Goal: Complete application form: Complete application form

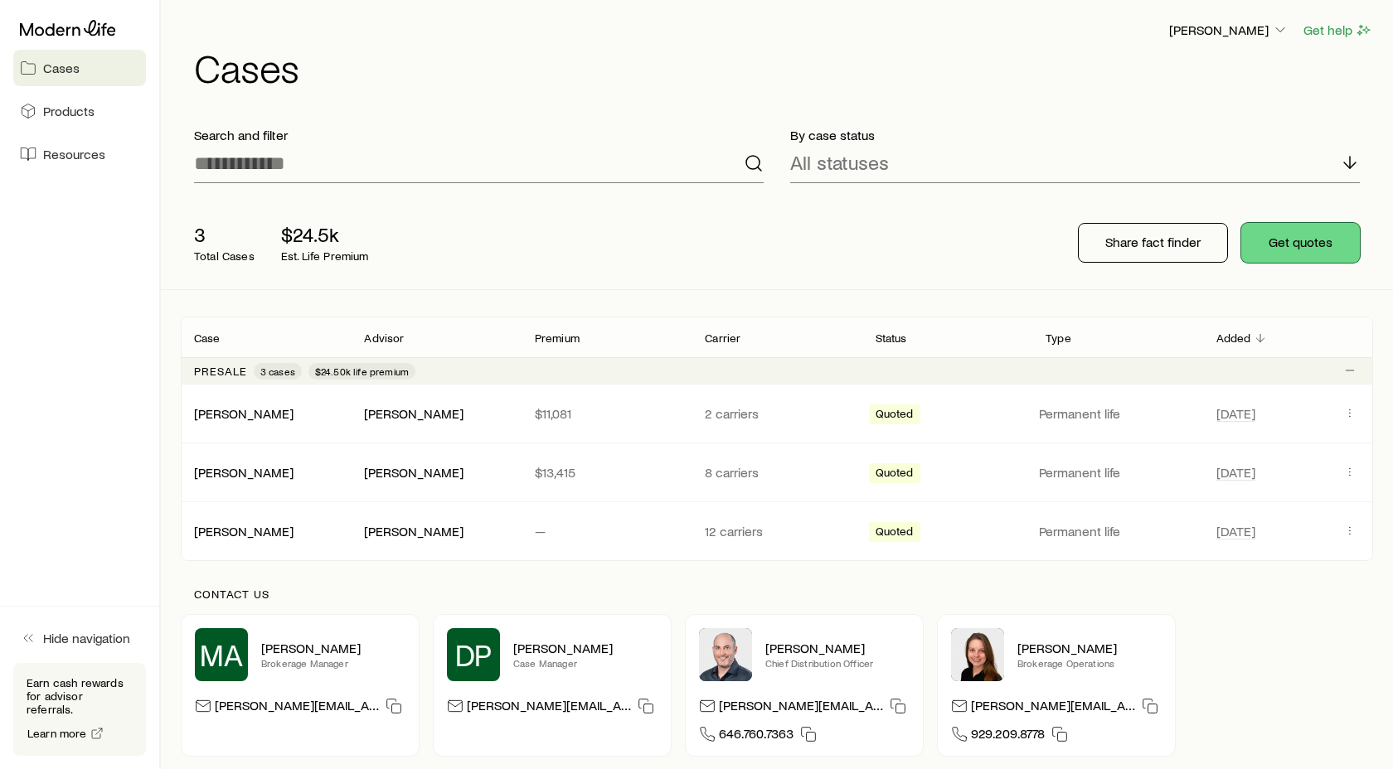
click at [1317, 244] on button "Get quotes" at bounding box center [1300, 243] width 119 height 40
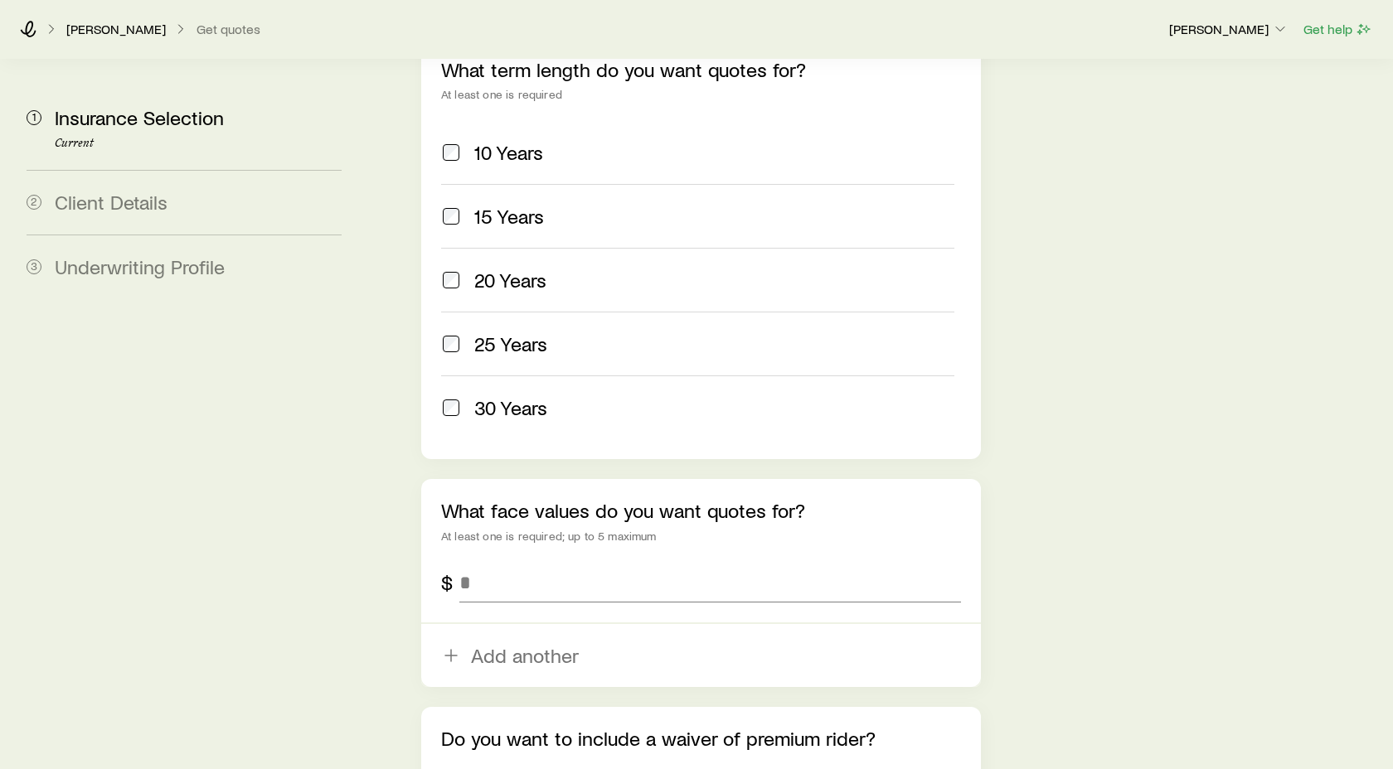
scroll to position [759, 0]
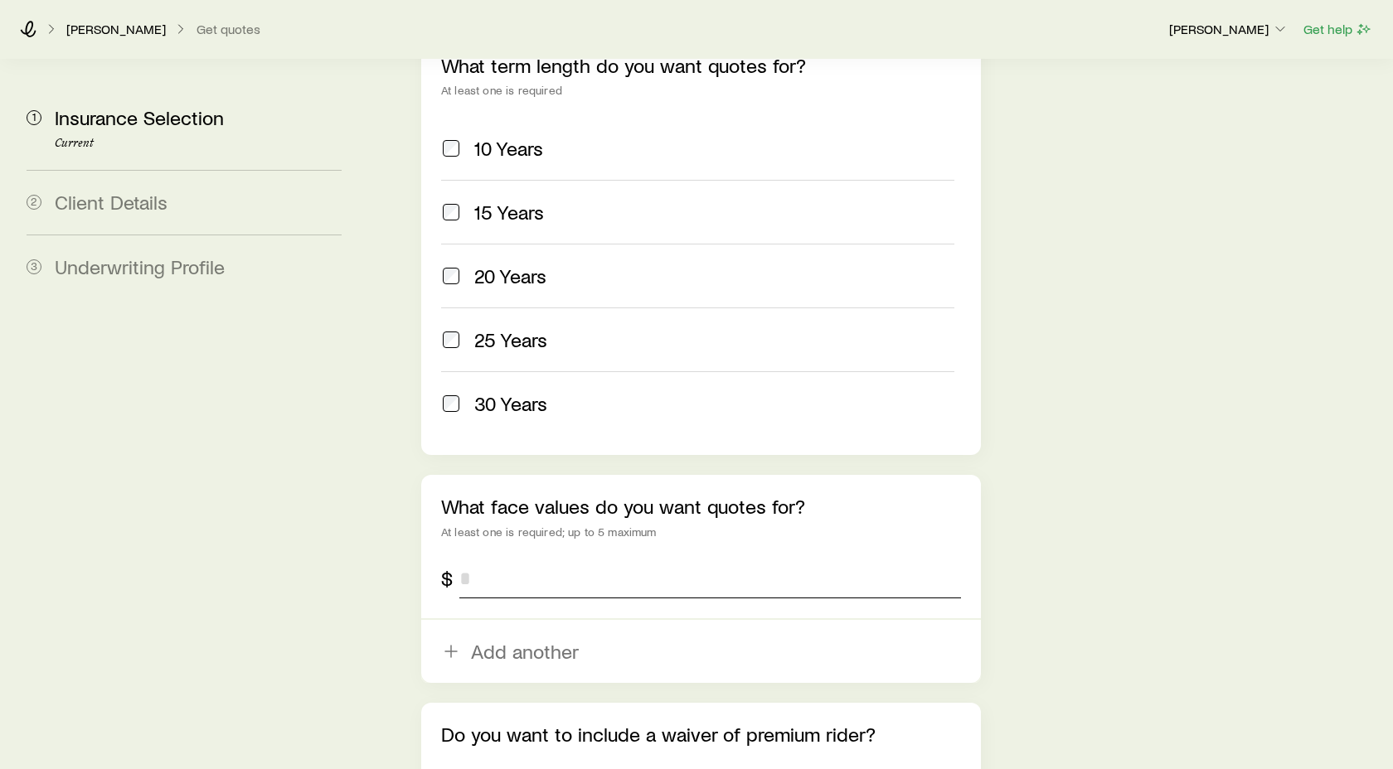
click at [473, 559] on input "tel" at bounding box center [710, 579] width 502 height 40
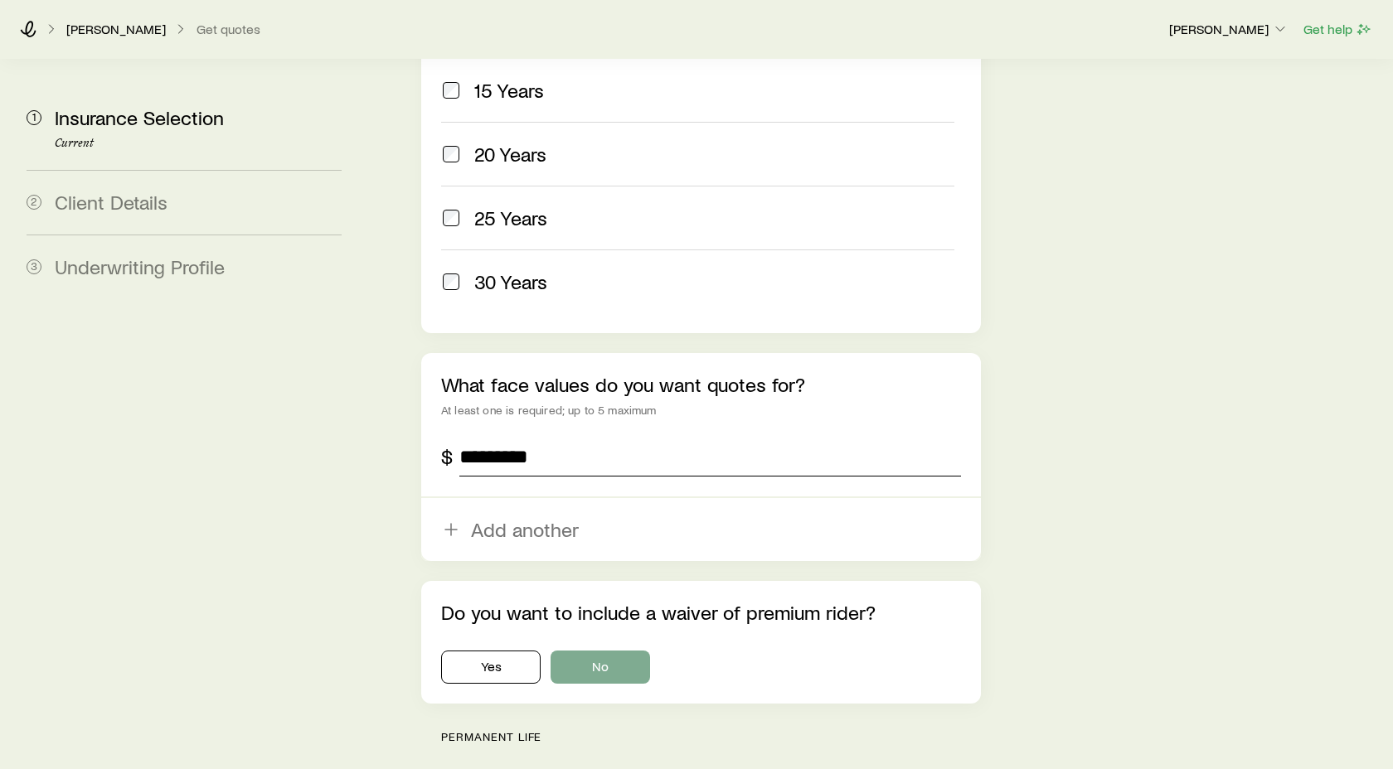
type input "*********"
click at [615, 651] on button "No" at bounding box center [599, 667] width 99 height 33
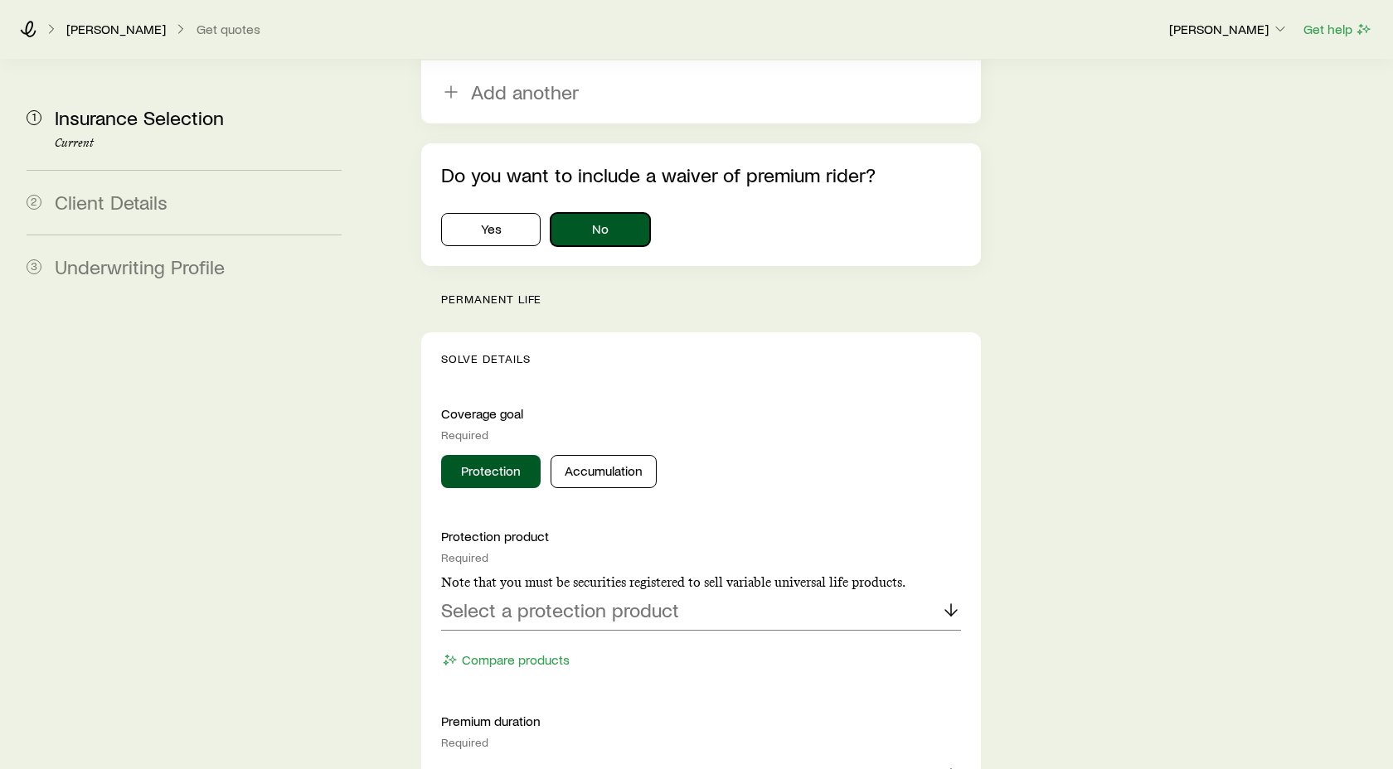
scroll to position [1321, 0]
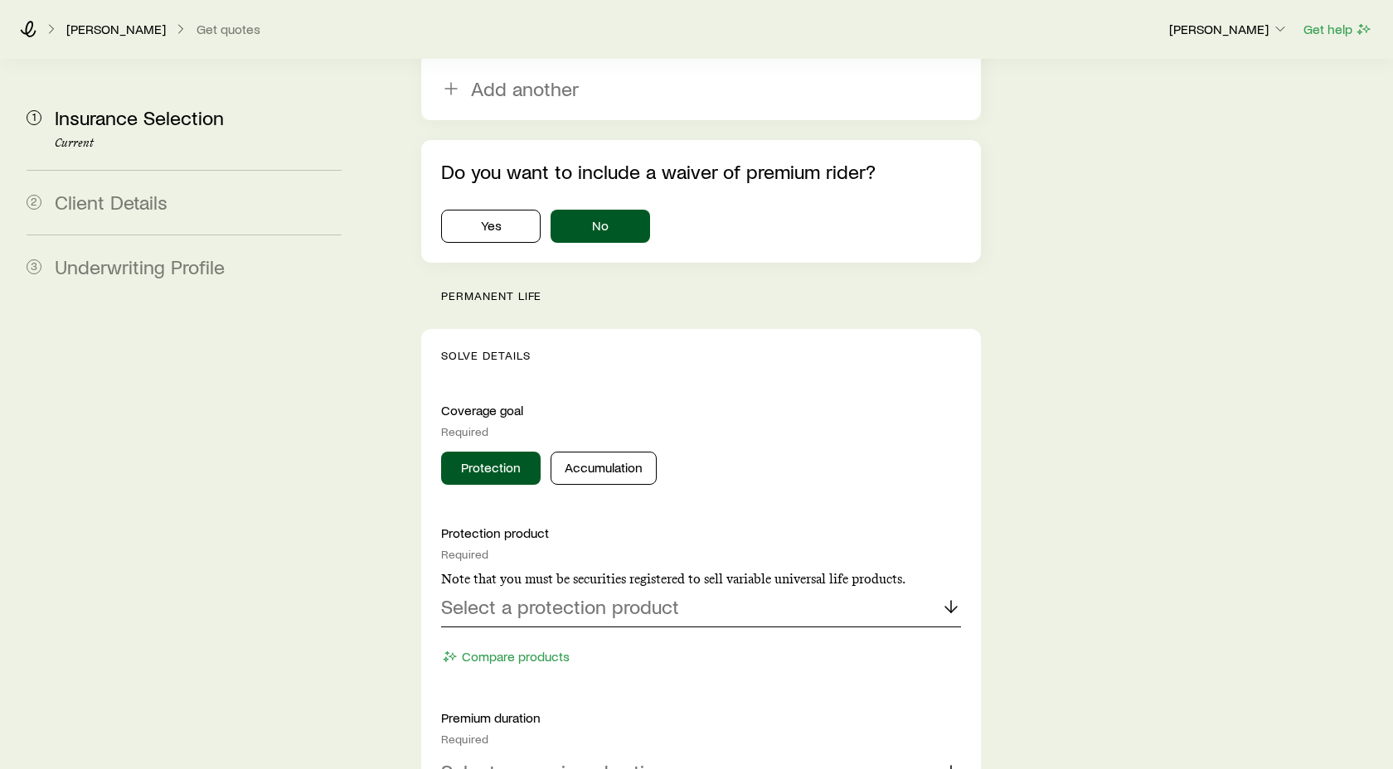
click at [951, 601] on line at bounding box center [951, 607] width 0 height 12
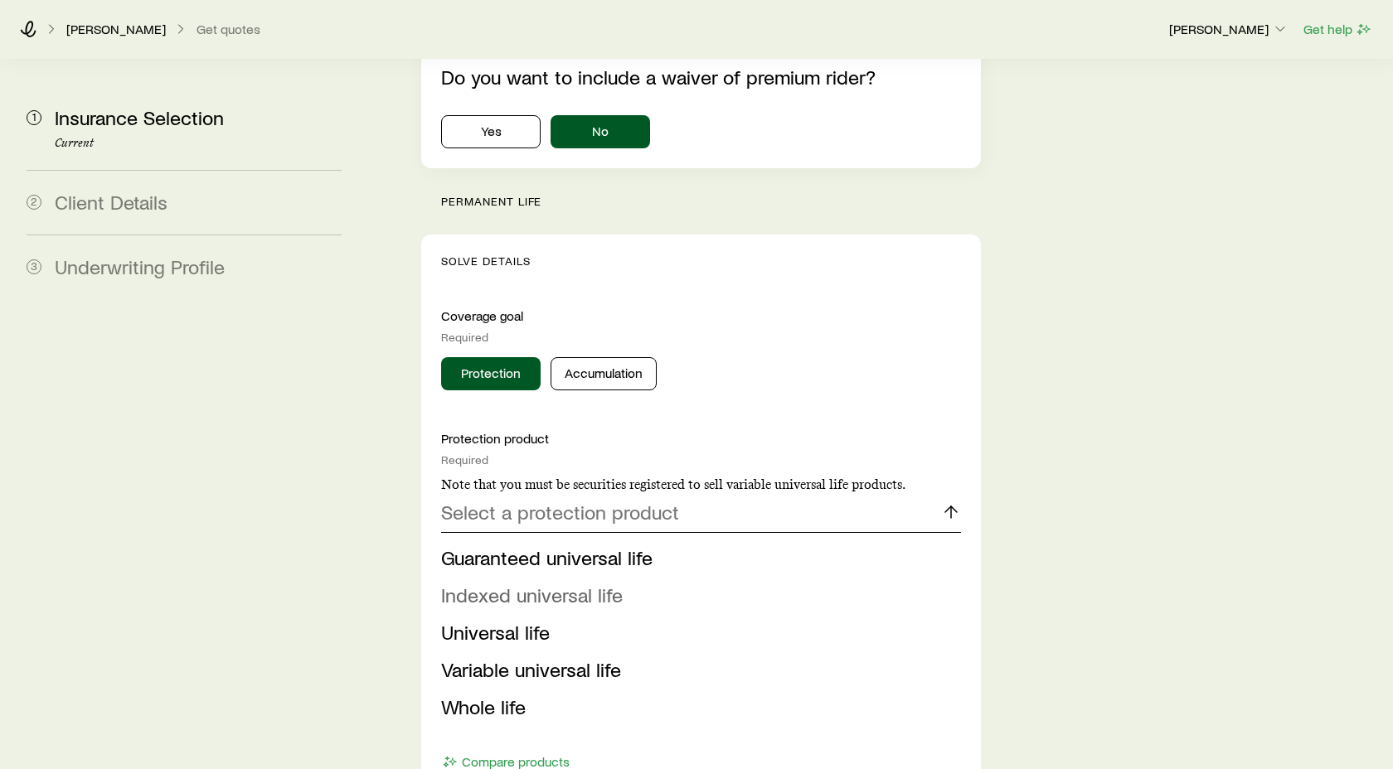
scroll to position [1423, 0]
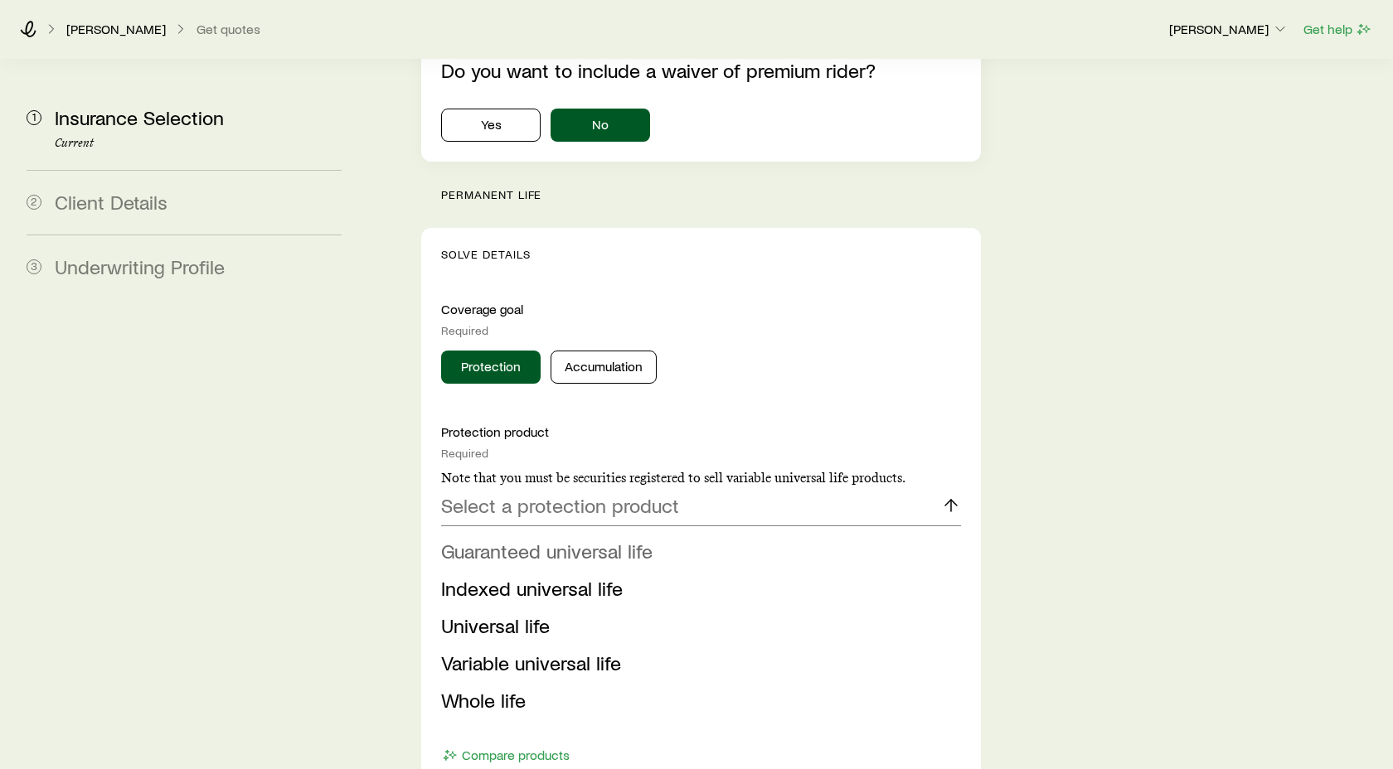
click at [574, 539] on span "Guaranteed universal life" at bounding box center [546, 551] width 211 height 24
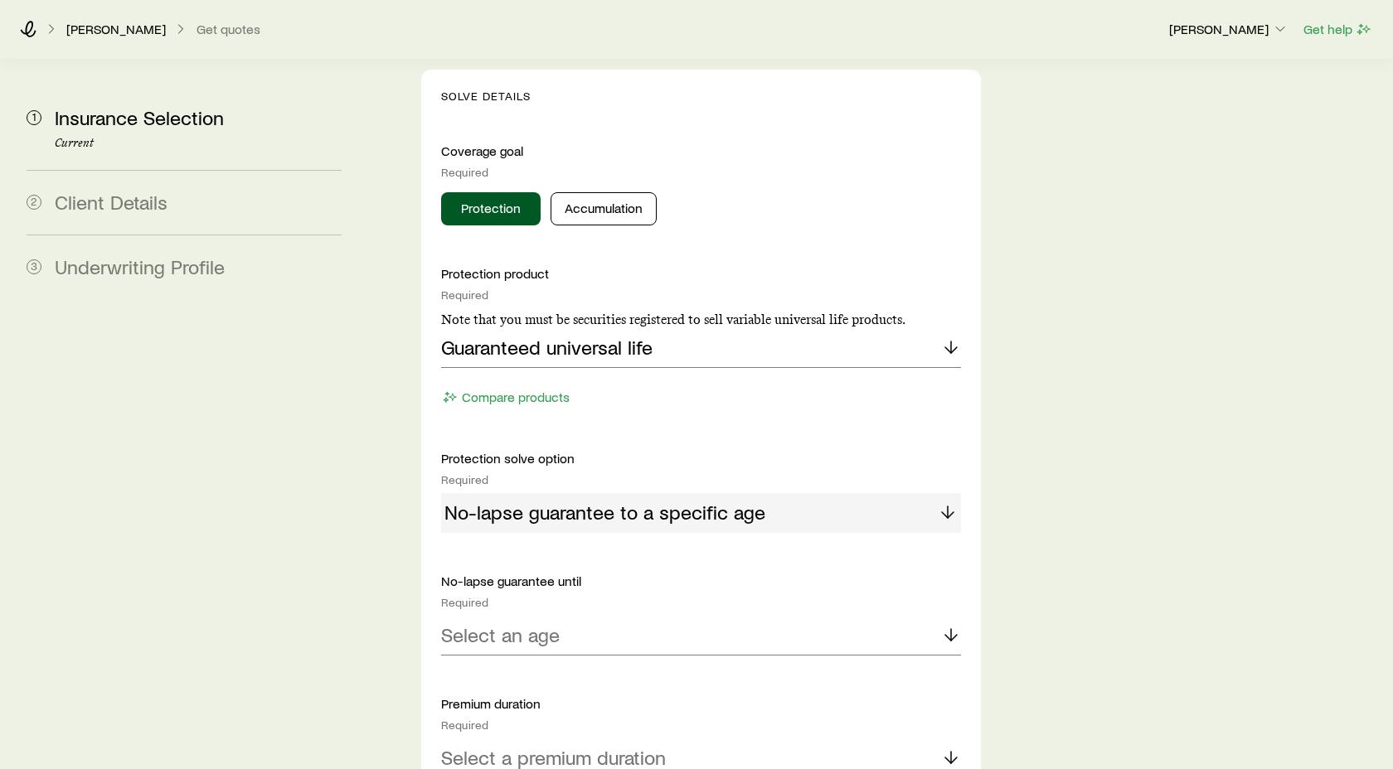
scroll to position [1603, 0]
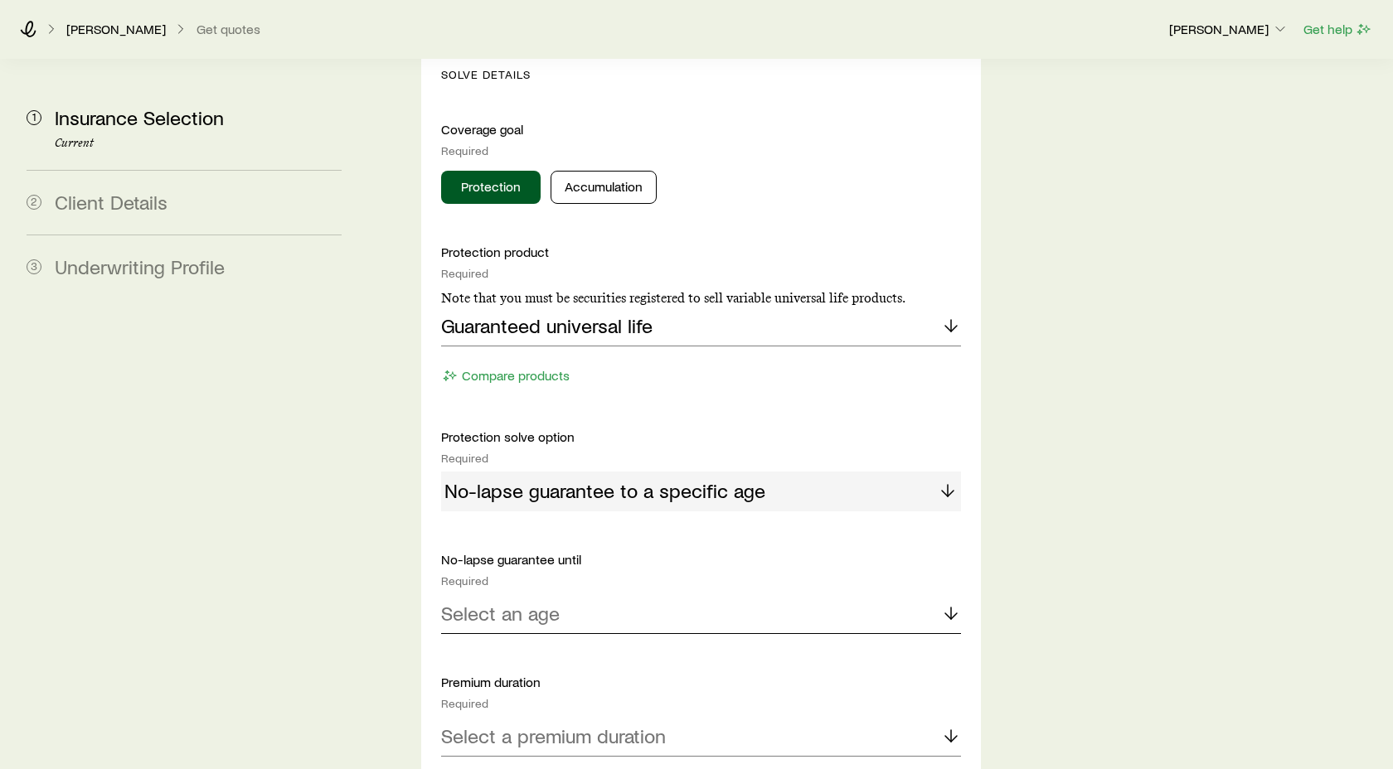
click at [952, 604] on icon at bounding box center [951, 614] width 20 height 20
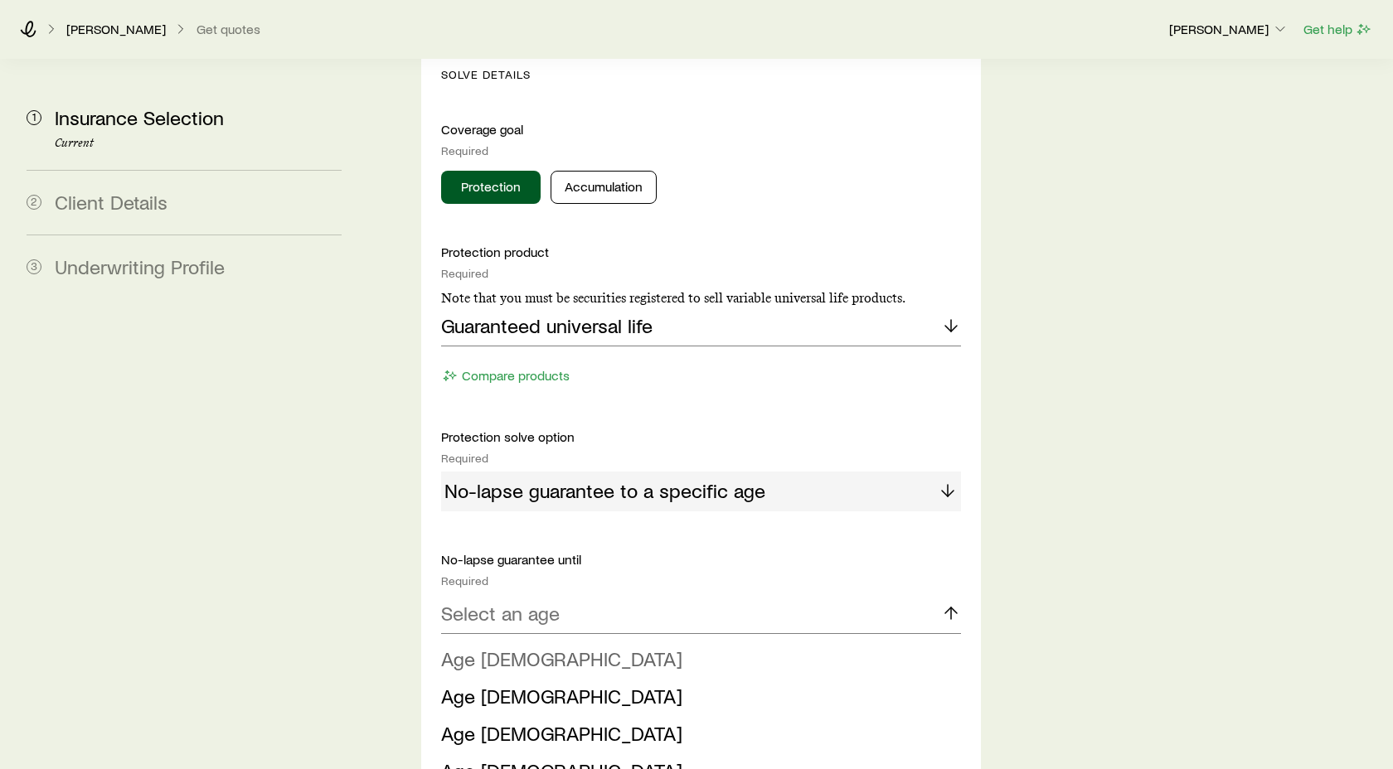
click at [477, 647] on span "Age [DEMOGRAPHIC_DATA]" at bounding box center [561, 659] width 241 height 24
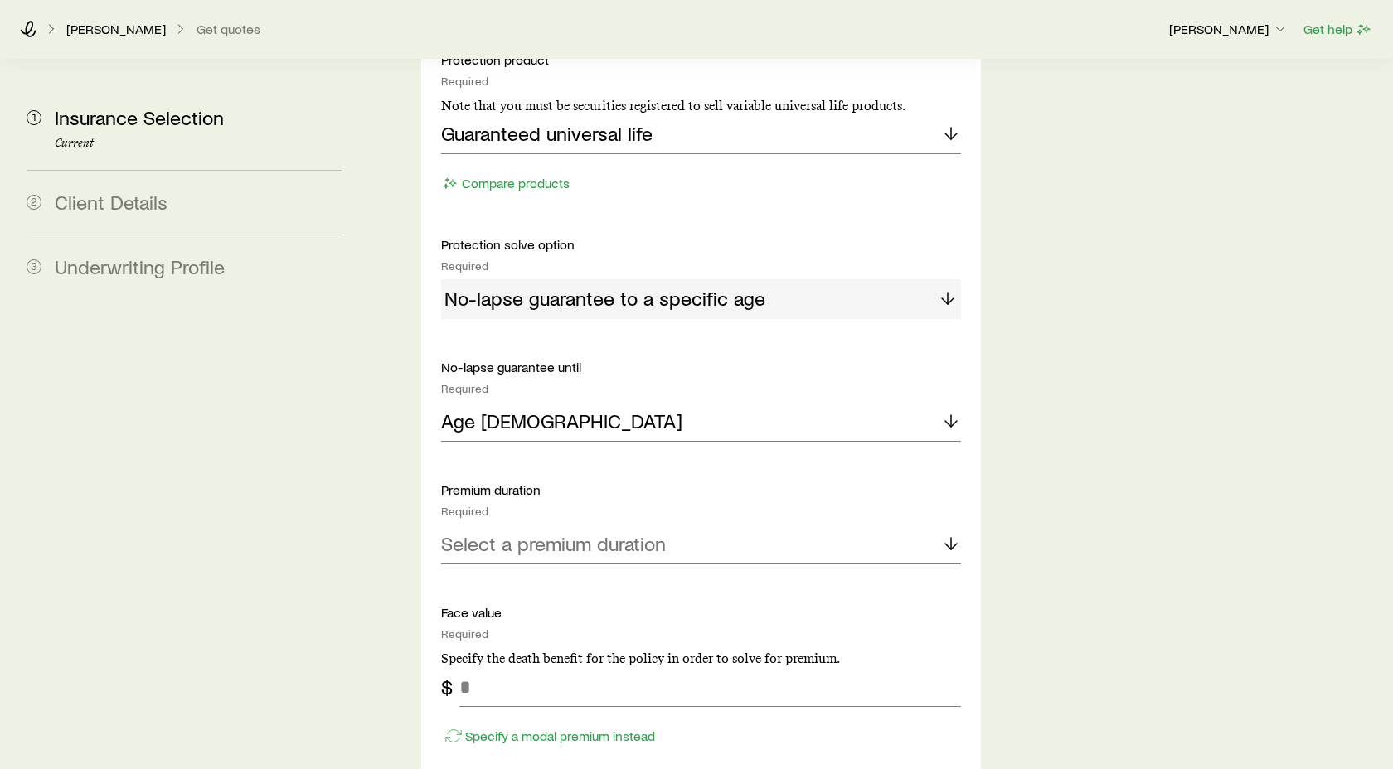
scroll to position [1797, 0]
click at [950, 532] on icon at bounding box center [951, 542] width 20 height 20
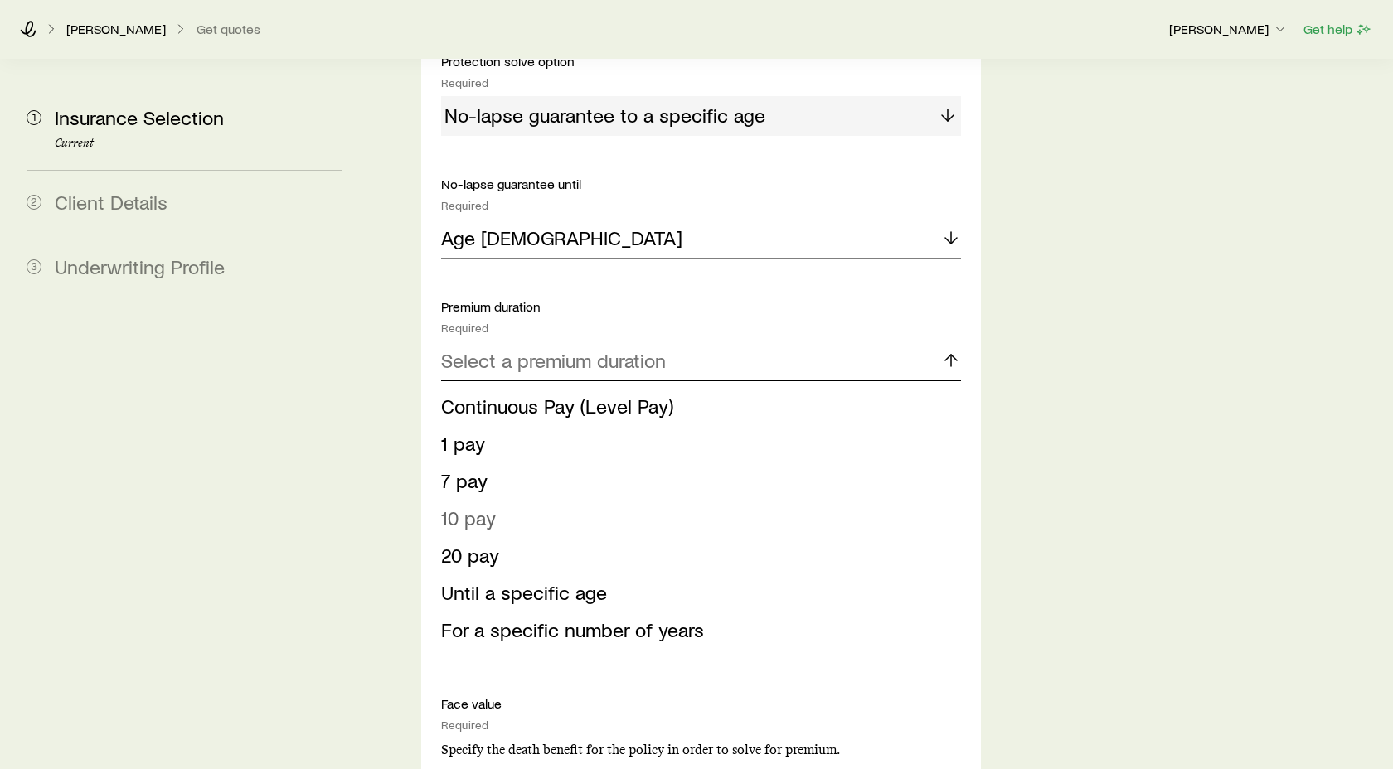
scroll to position [1977, 0]
click at [528, 395] on span "Continuous Pay (Level Pay)" at bounding box center [557, 407] width 232 height 24
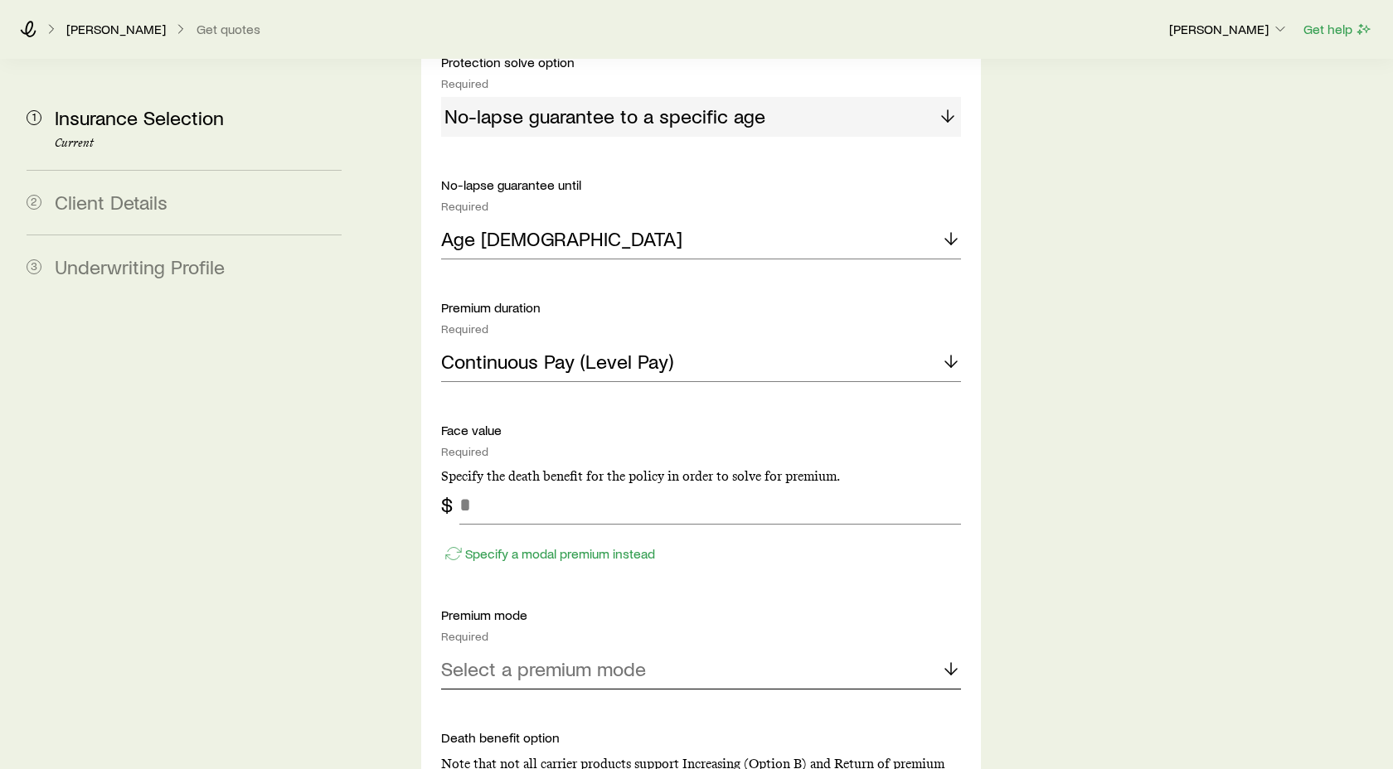
click at [953, 659] on icon at bounding box center [951, 669] width 20 height 20
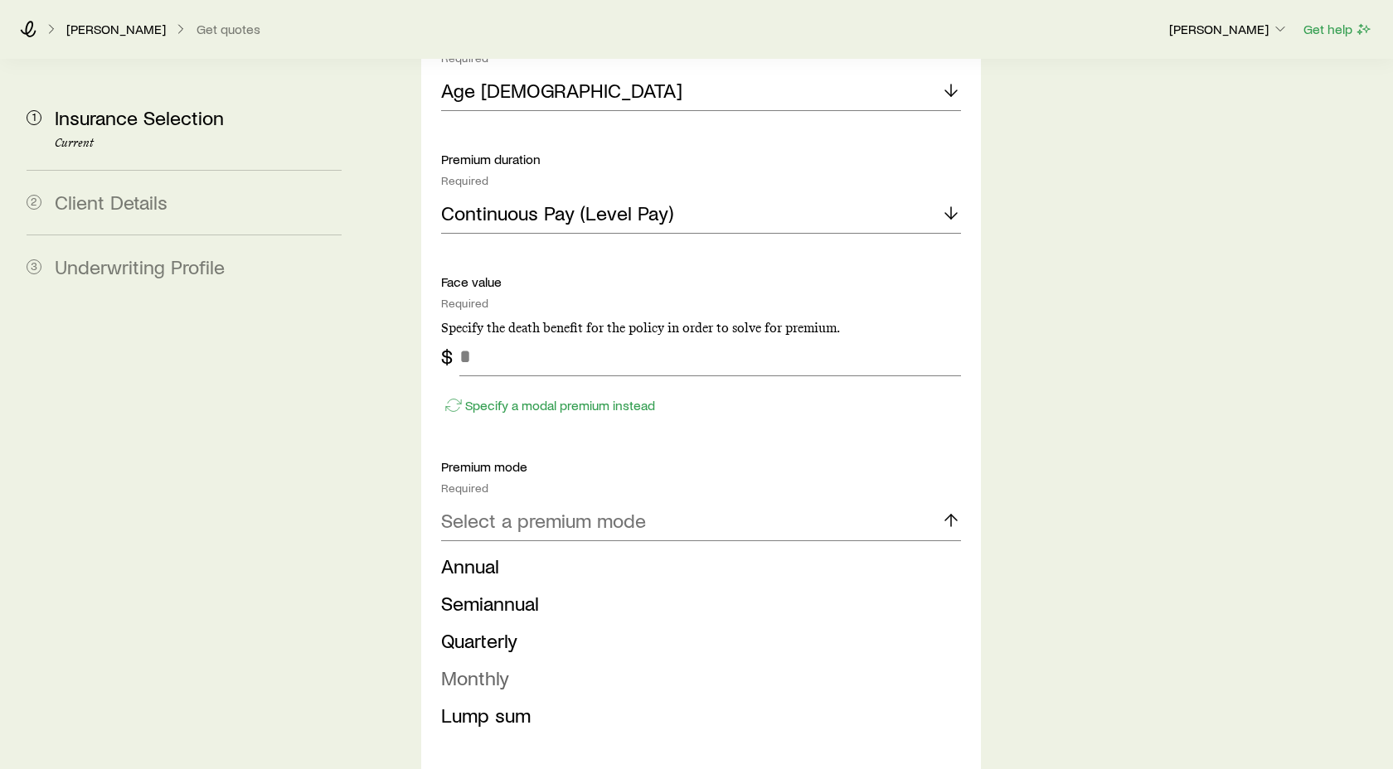
click at [486, 666] on span "Monthly" at bounding box center [475, 678] width 68 height 24
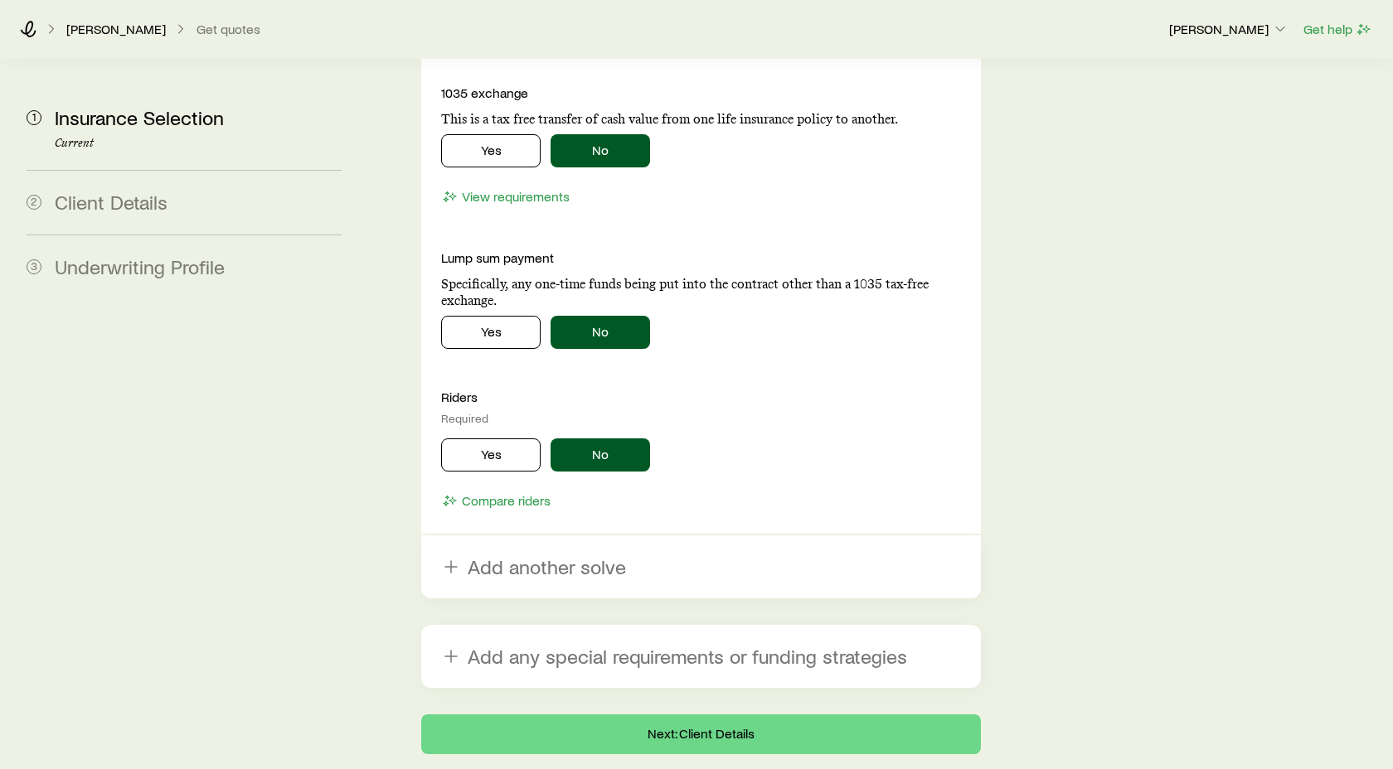
scroll to position [2766, 0]
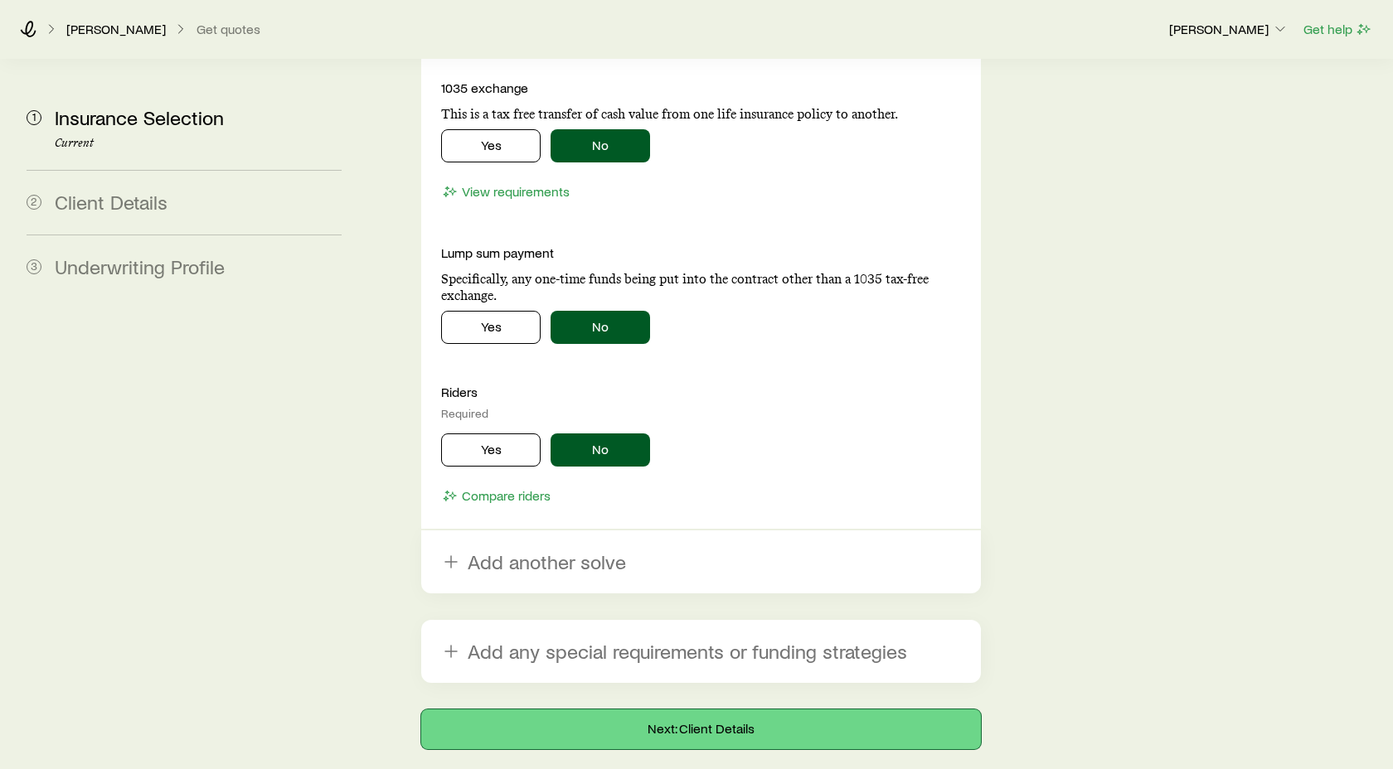
click at [722, 710] on button "Next: Client Details" at bounding box center [701, 730] width 560 height 40
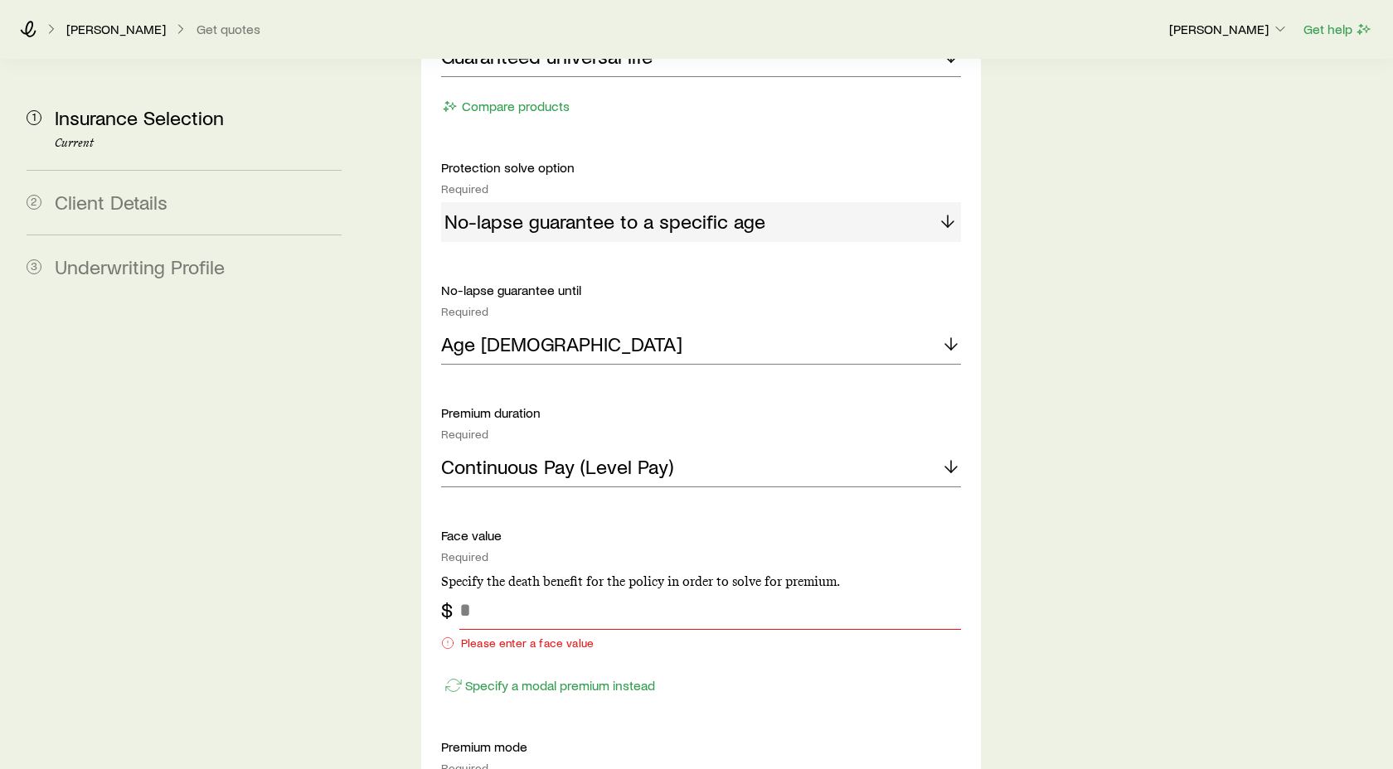
scroll to position [1943, 0]
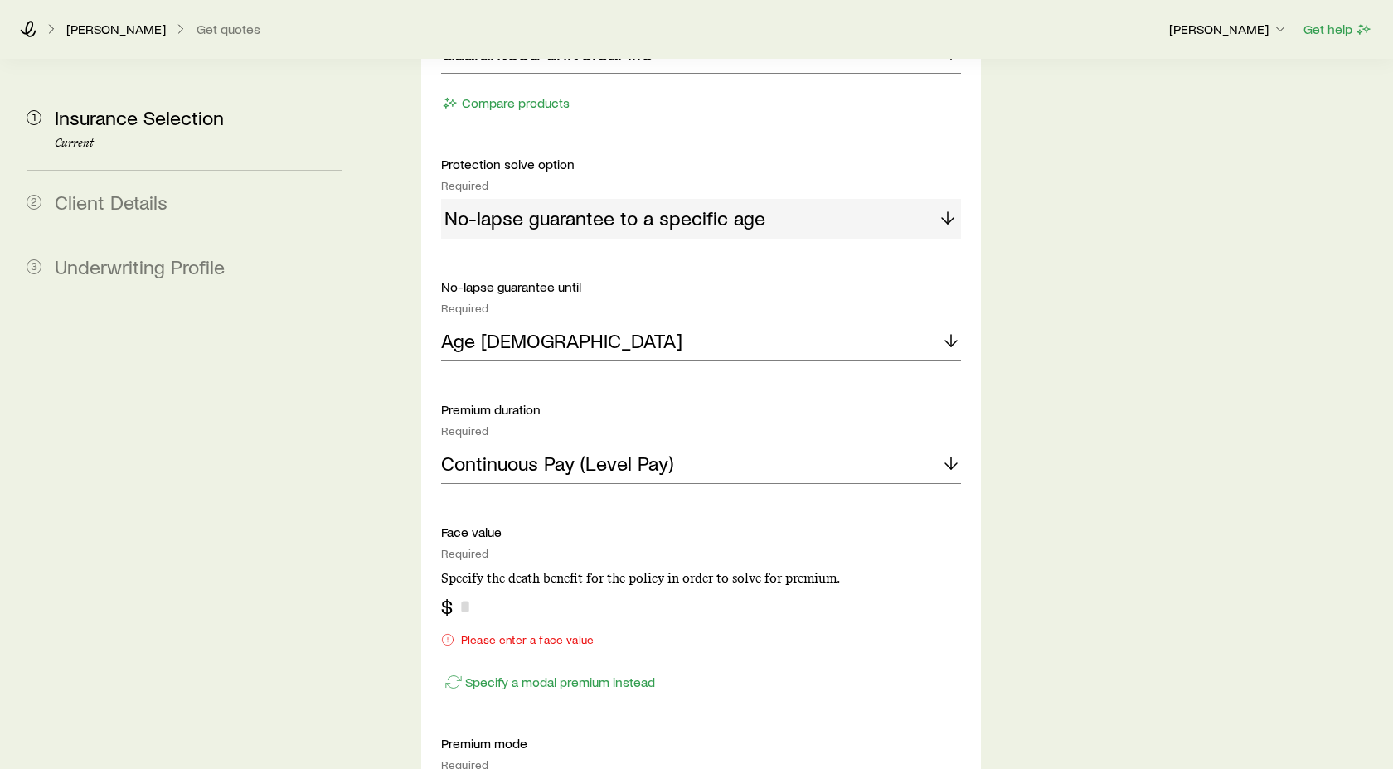
click at [474, 587] on input "tel" at bounding box center [710, 607] width 502 height 40
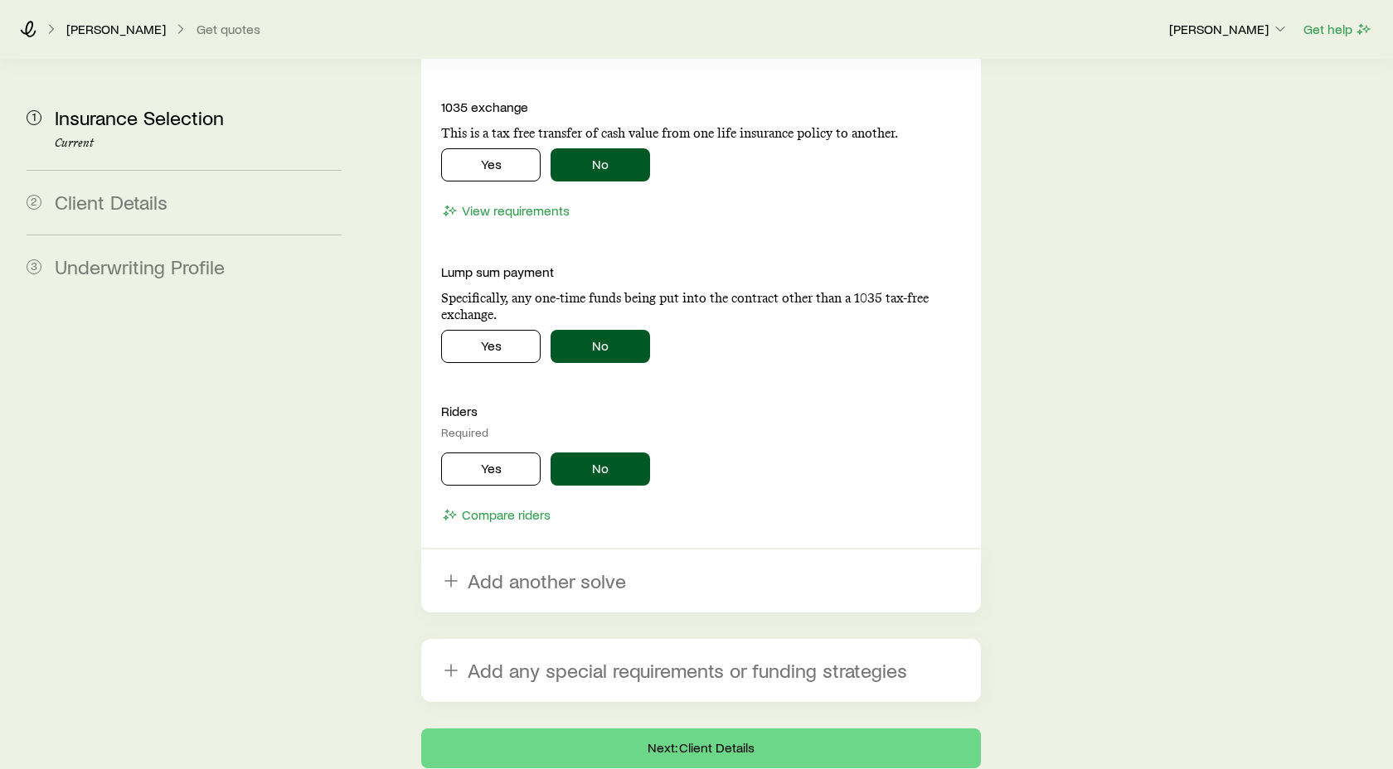
scroll to position [2879, 0]
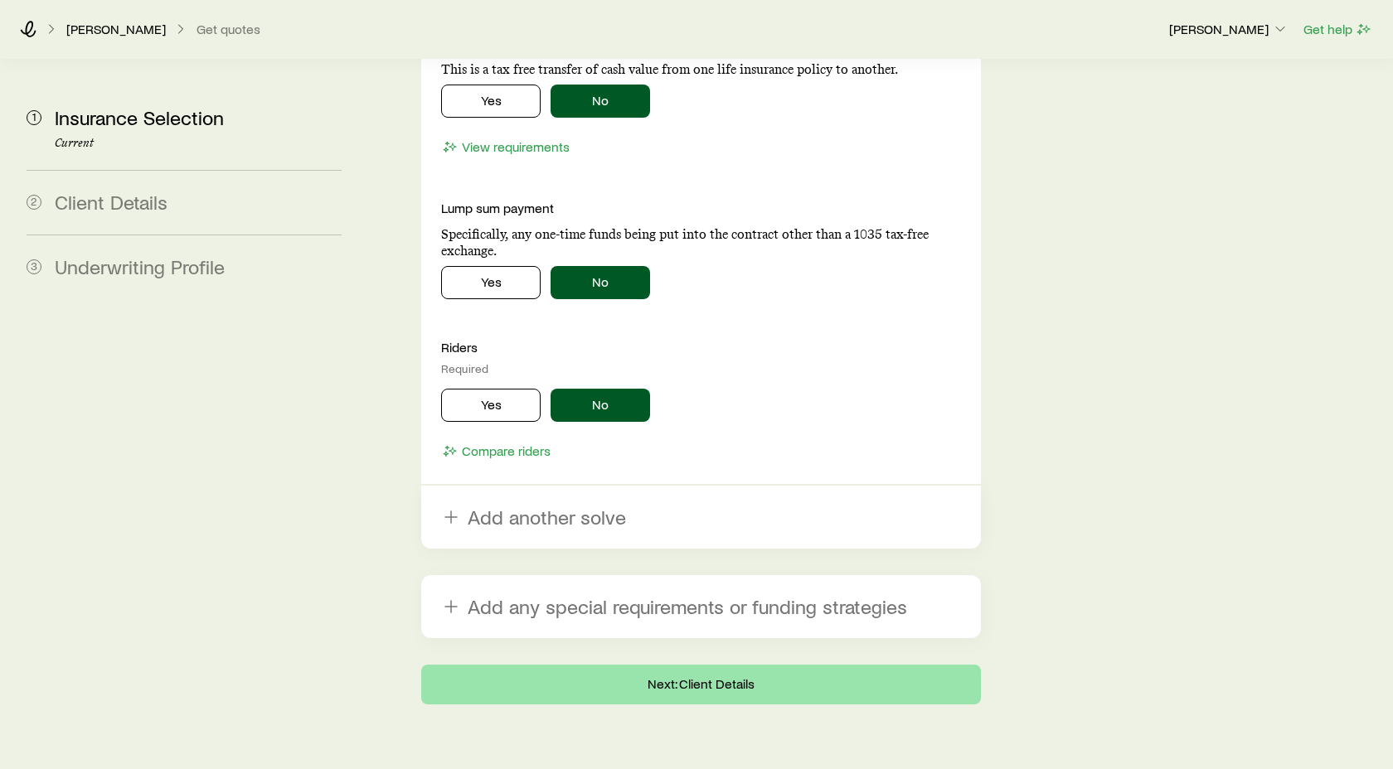
type input "*********"
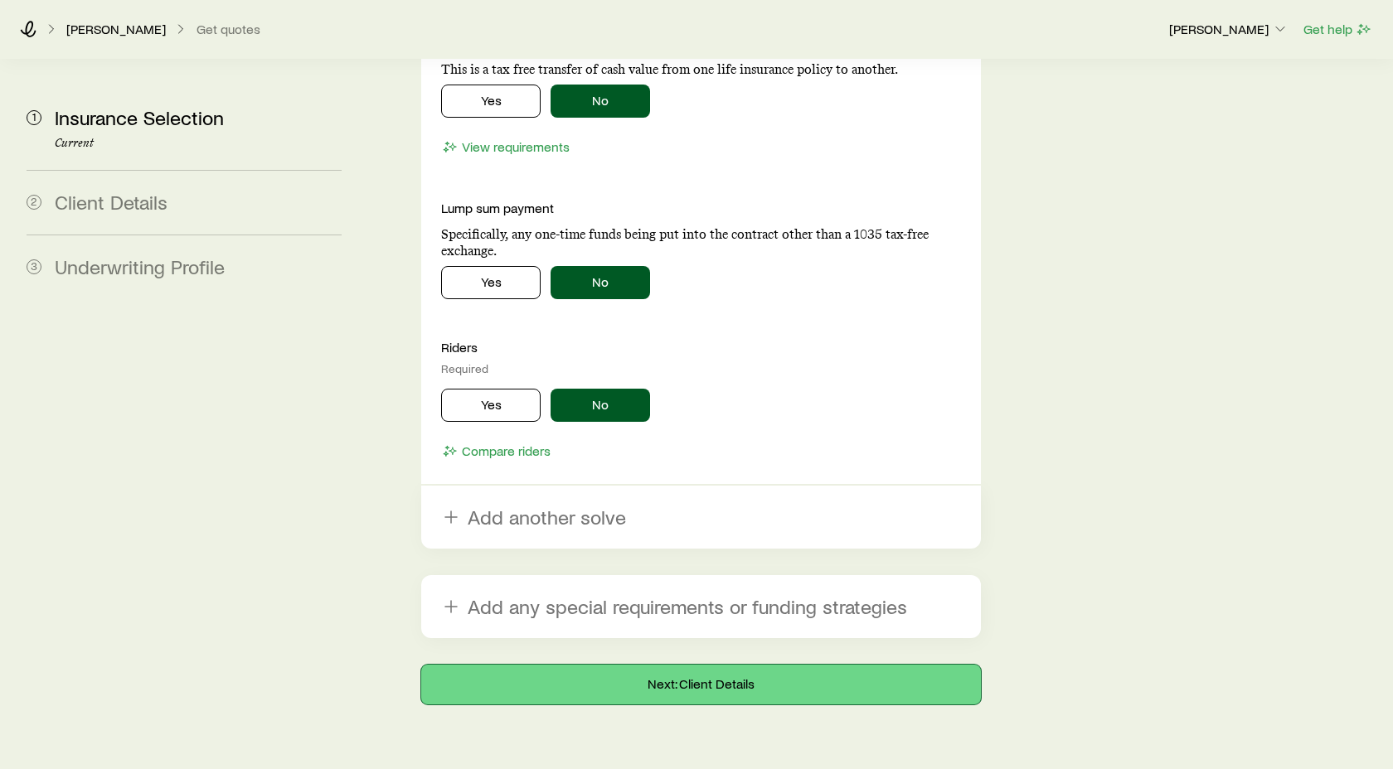
click at [712, 665] on button "Next: Client Details" at bounding box center [701, 685] width 560 height 40
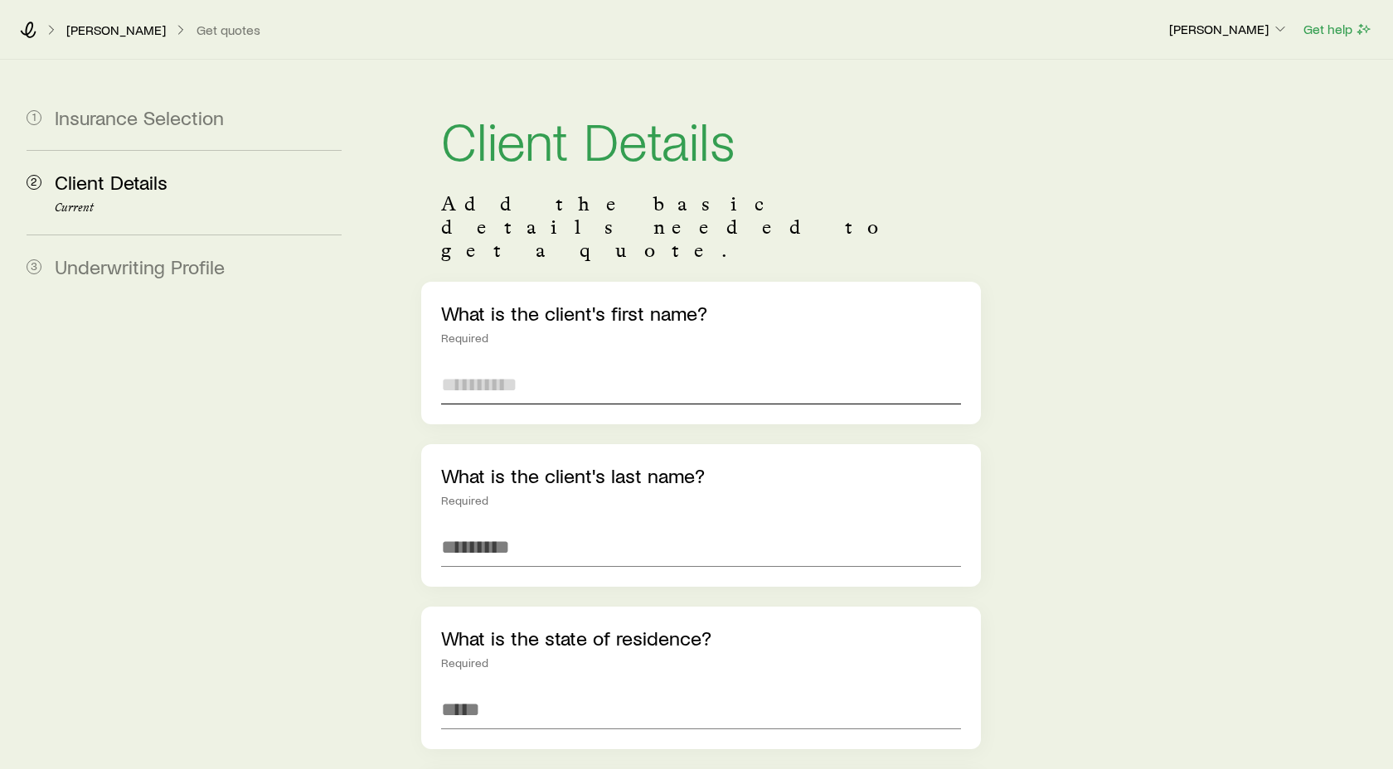
click at [491, 365] on input "text" at bounding box center [701, 385] width 520 height 40
type input "*******"
click at [468, 527] on input "text" at bounding box center [701, 547] width 520 height 40
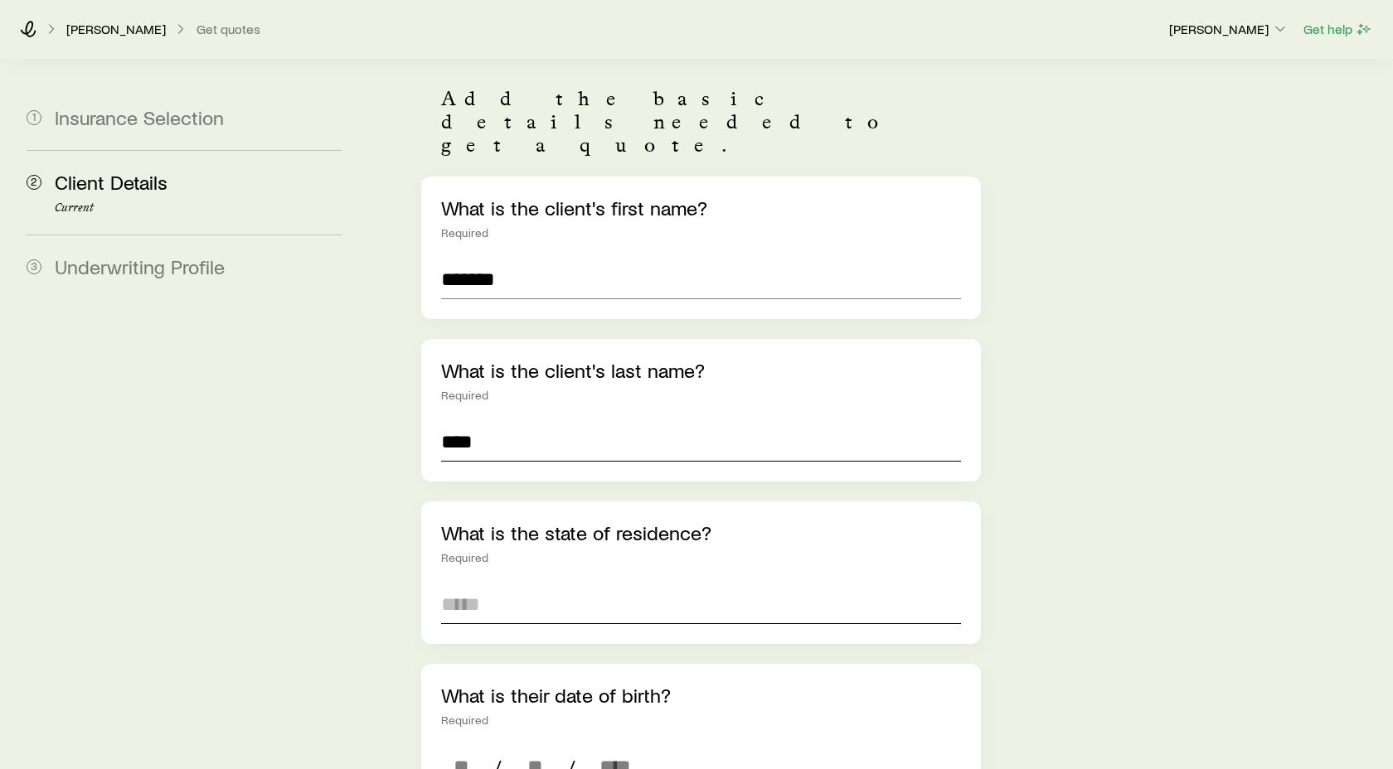
type input "****"
click at [474, 584] on input at bounding box center [701, 604] width 520 height 40
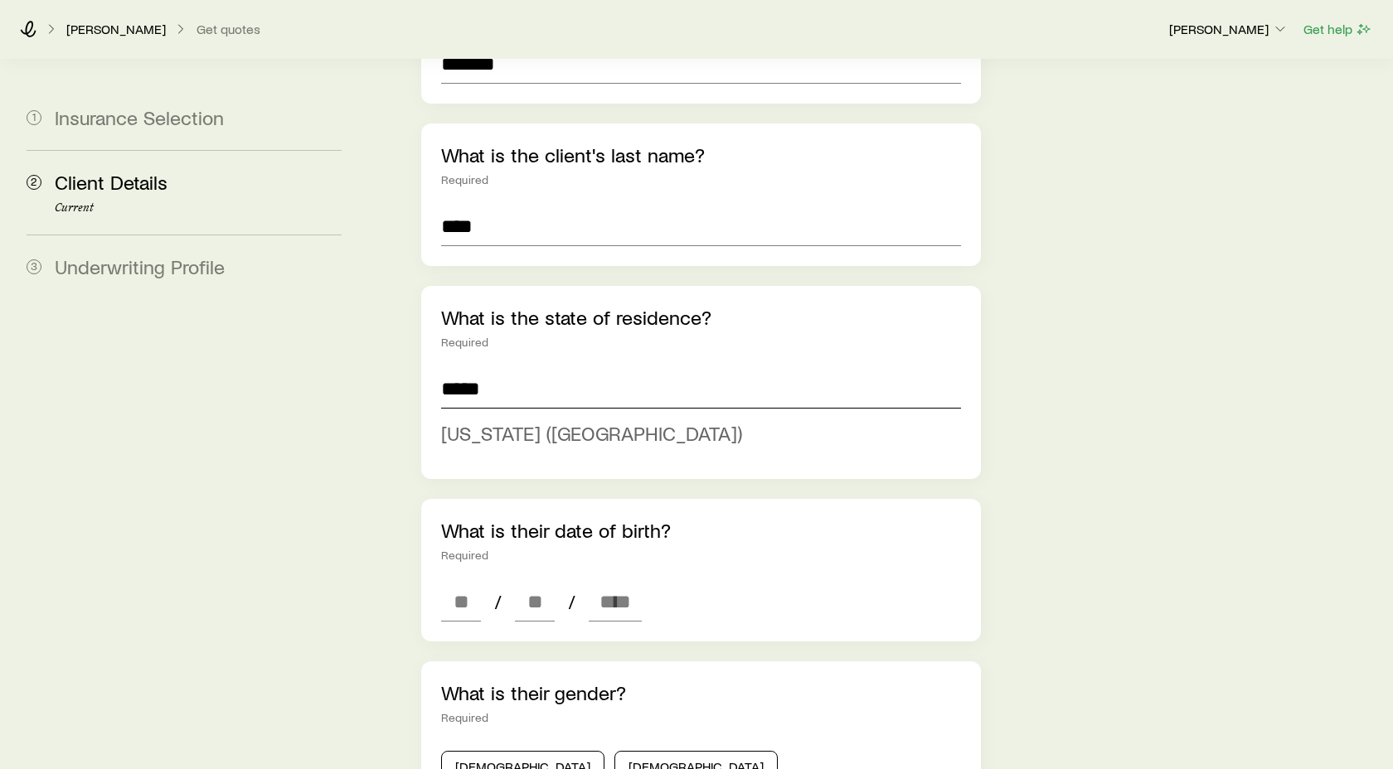
scroll to position [326, 0]
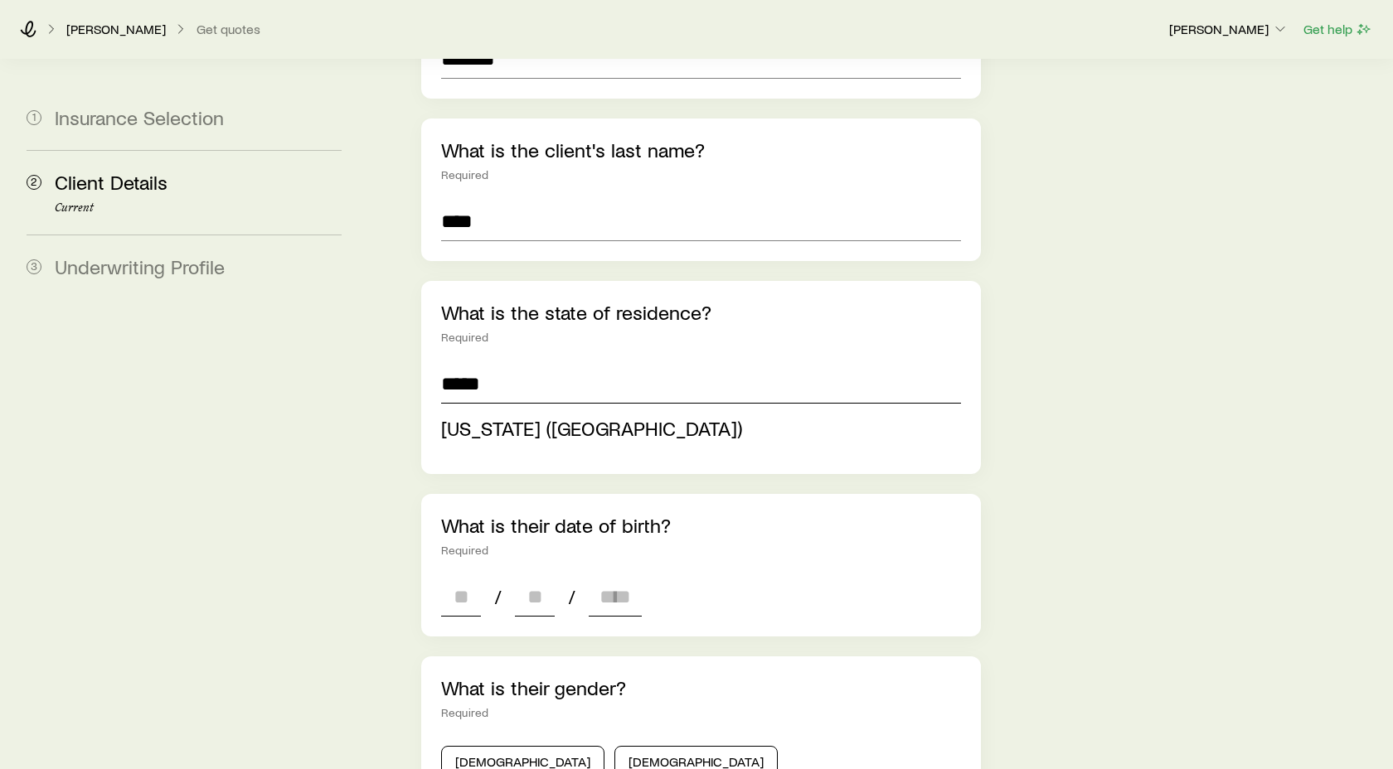
type input "**********"
click at [460, 554] on div "**********" at bounding box center [701, 670] width 560 height 1429
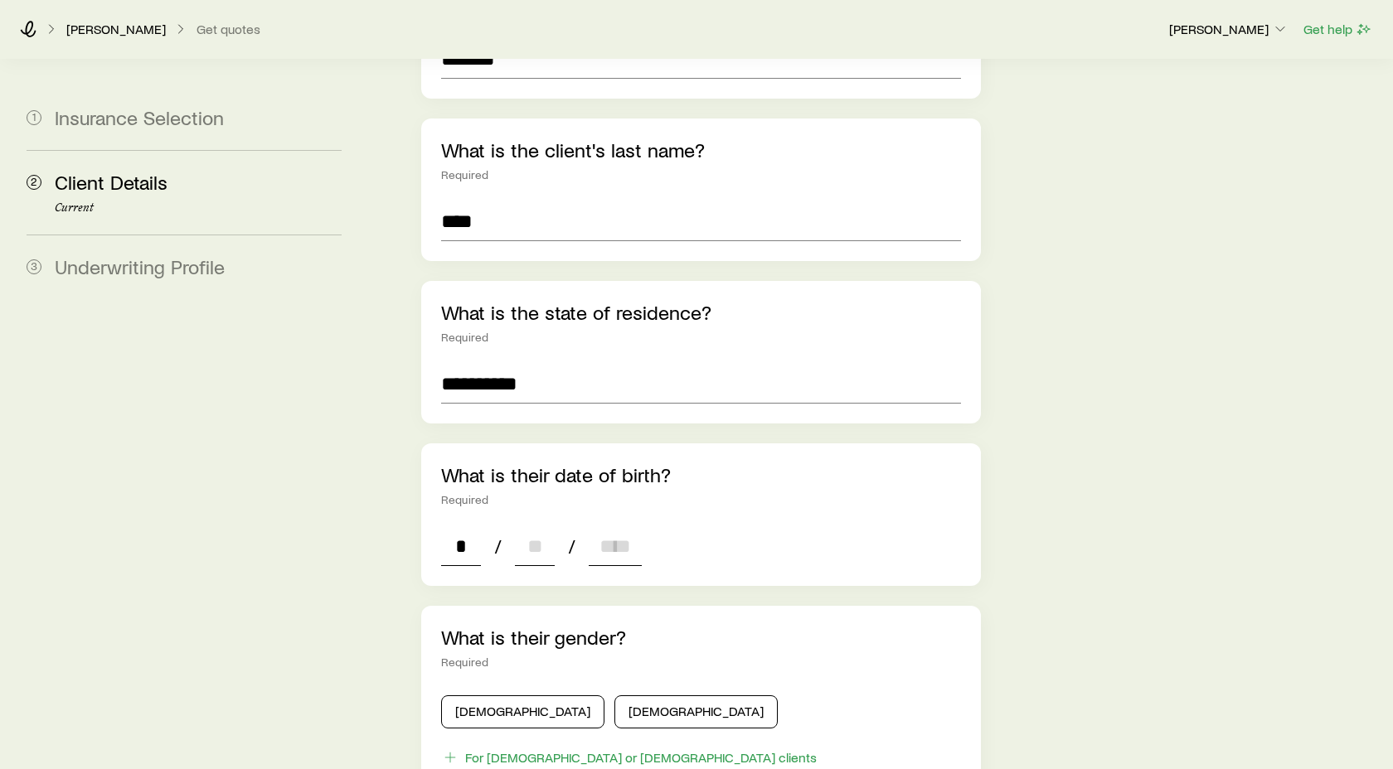
type input "**"
type input "****"
type input "*"
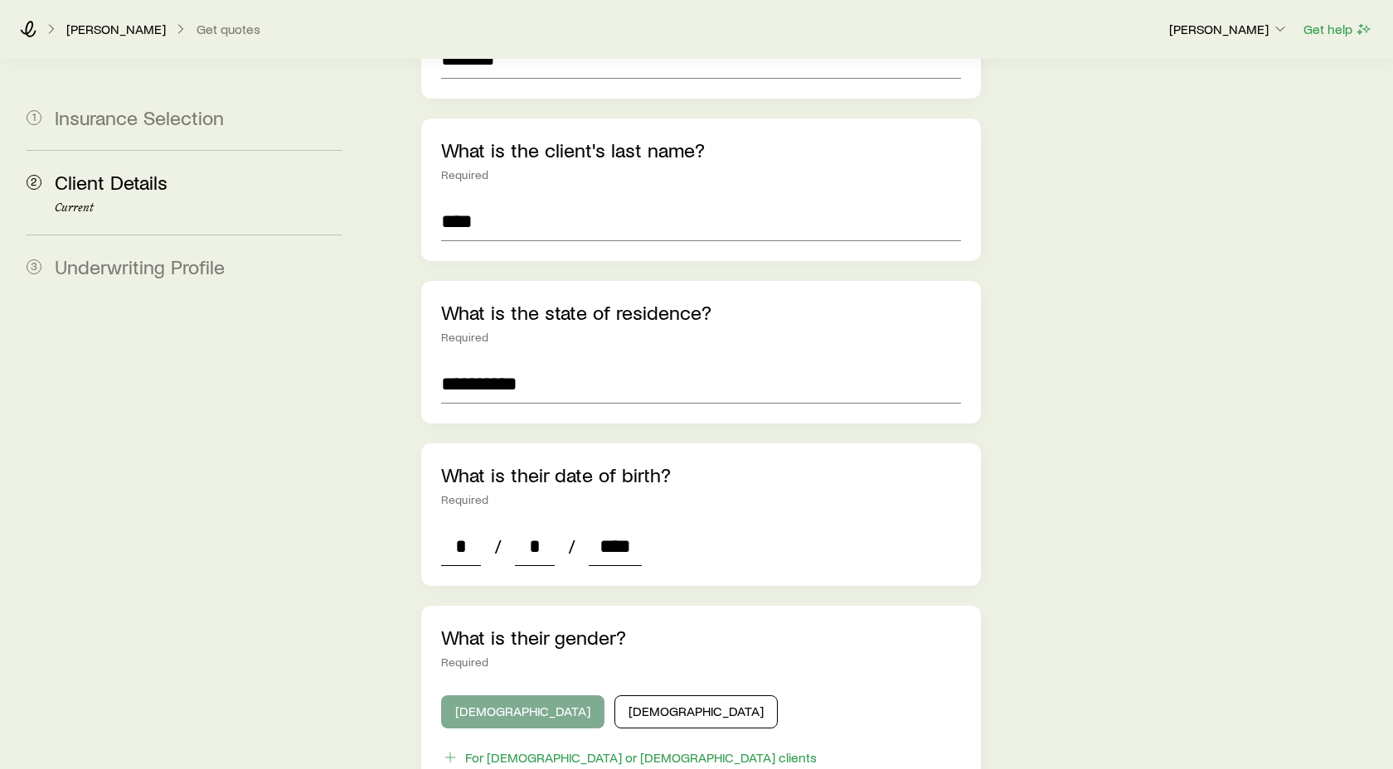
type input "****"
click at [480, 696] on button "[DEMOGRAPHIC_DATA]" at bounding box center [522, 712] width 163 height 33
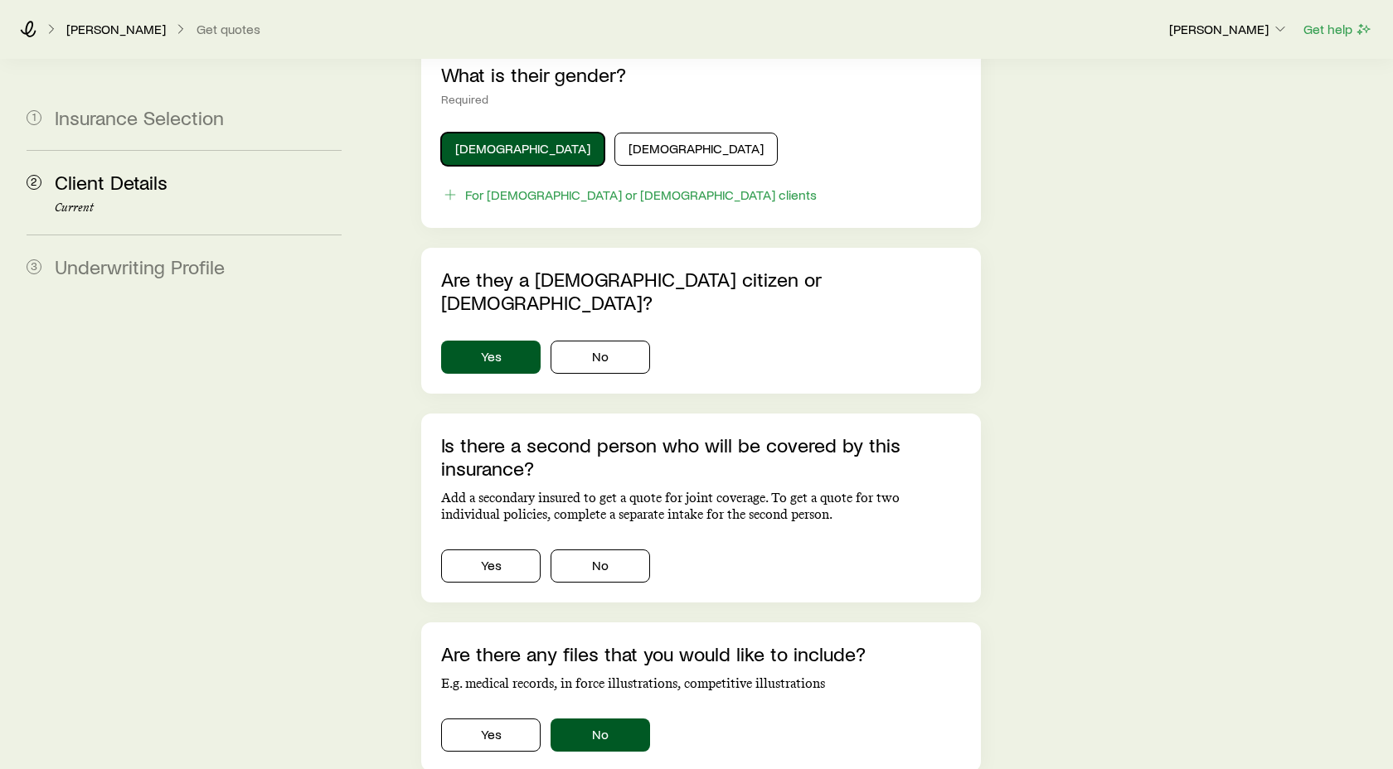
scroll to position [895, 0]
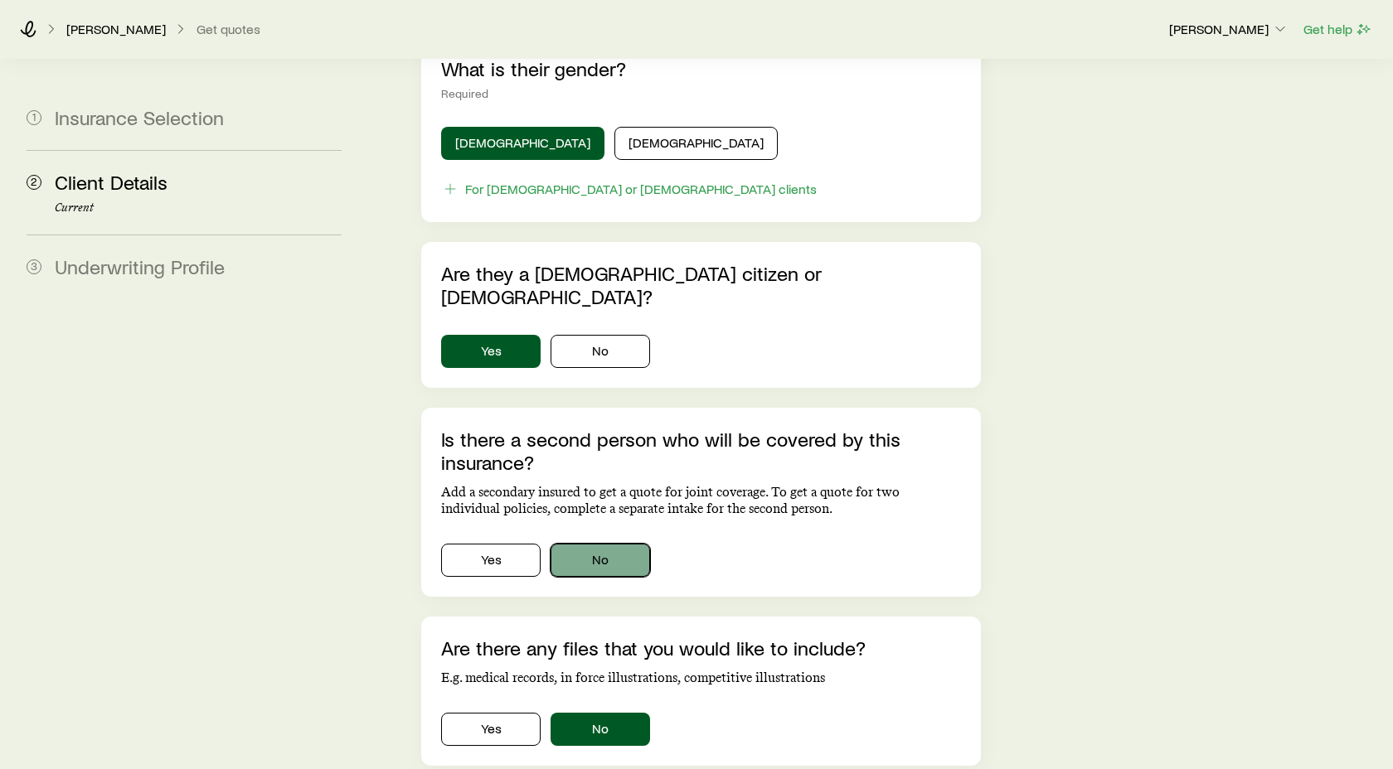
click at [612, 544] on button "No" at bounding box center [599, 560] width 99 height 33
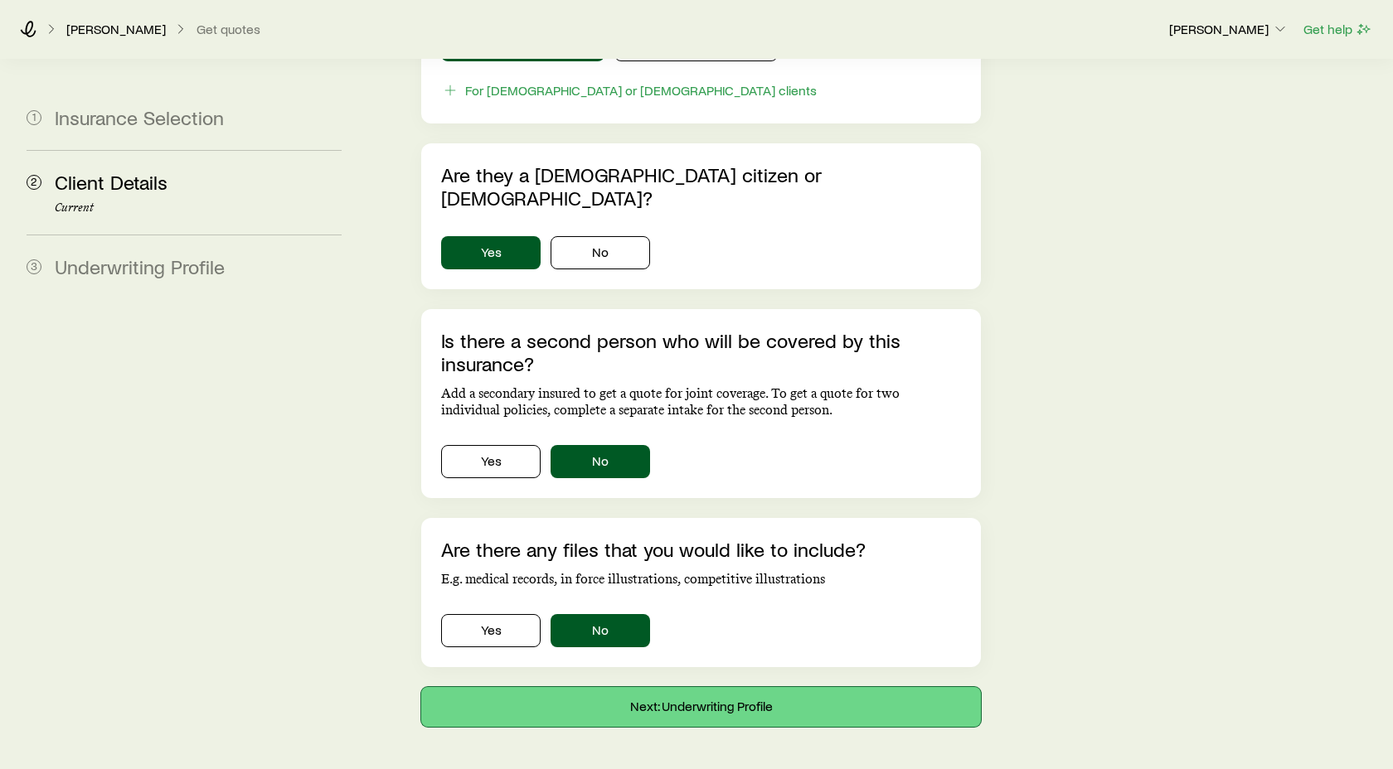
click at [738, 687] on button "Next: Underwriting Profile" at bounding box center [701, 707] width 560 height 40
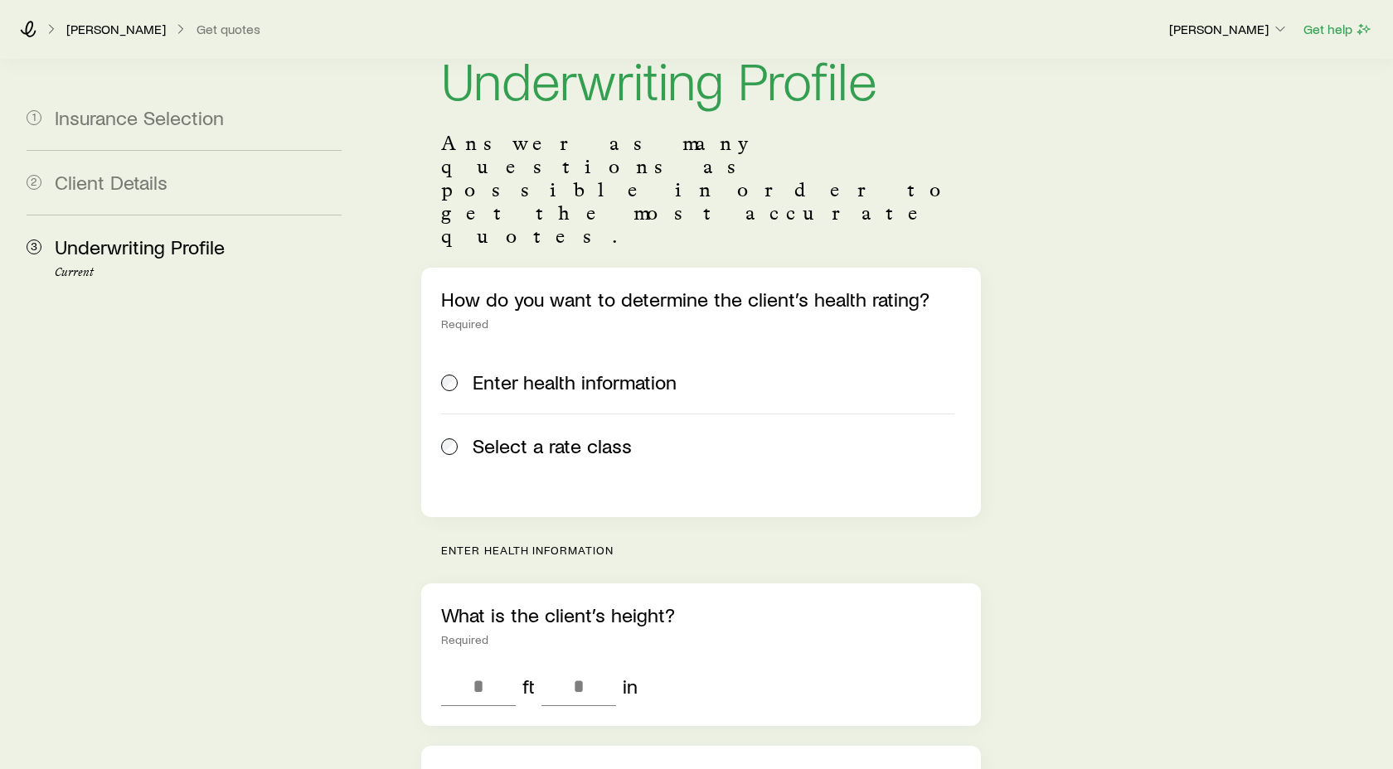
scroll to position [98, 0]
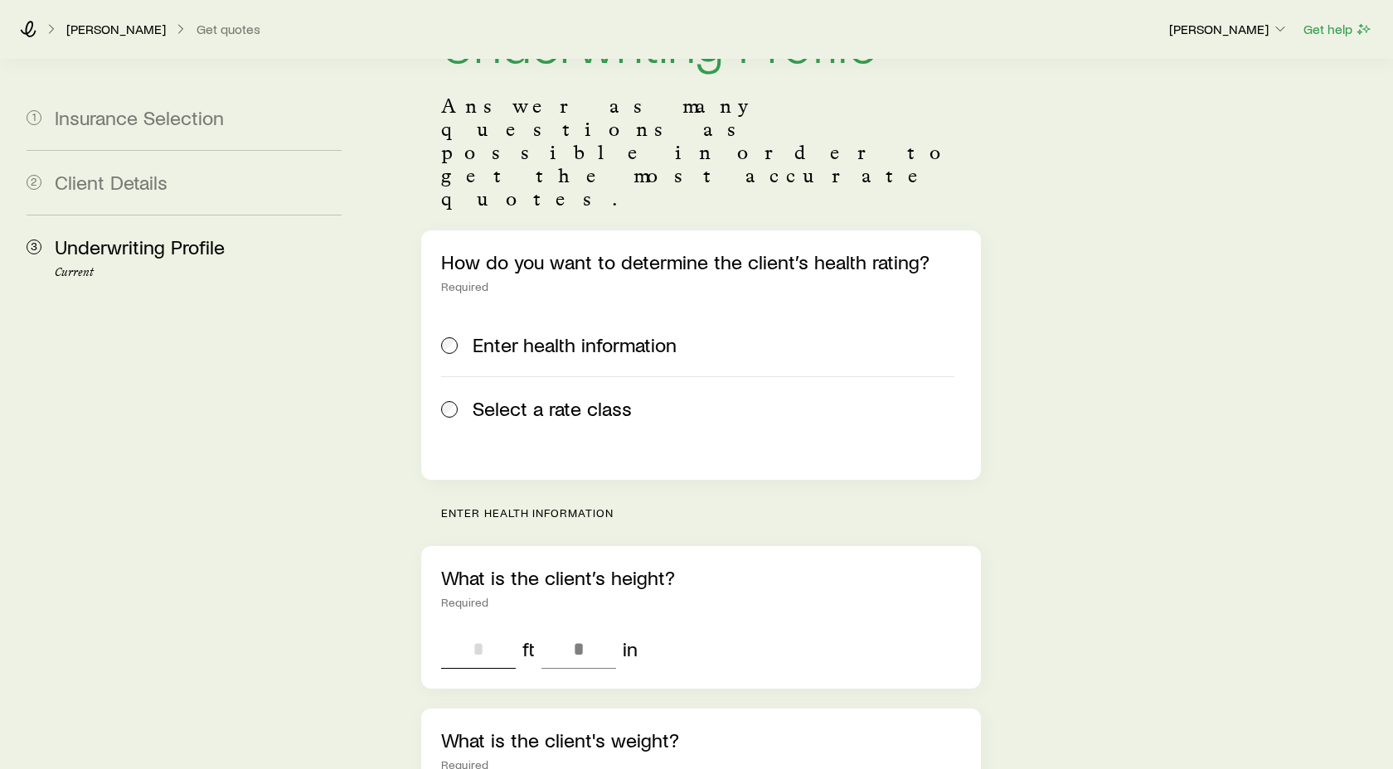
click at [482, 629] on input "tel" at bounding box center [478, 649] width 75 height 40
type input "*"
click at [579, 629] on input "tel" at bounding box center [578, 649] width 75 height 40
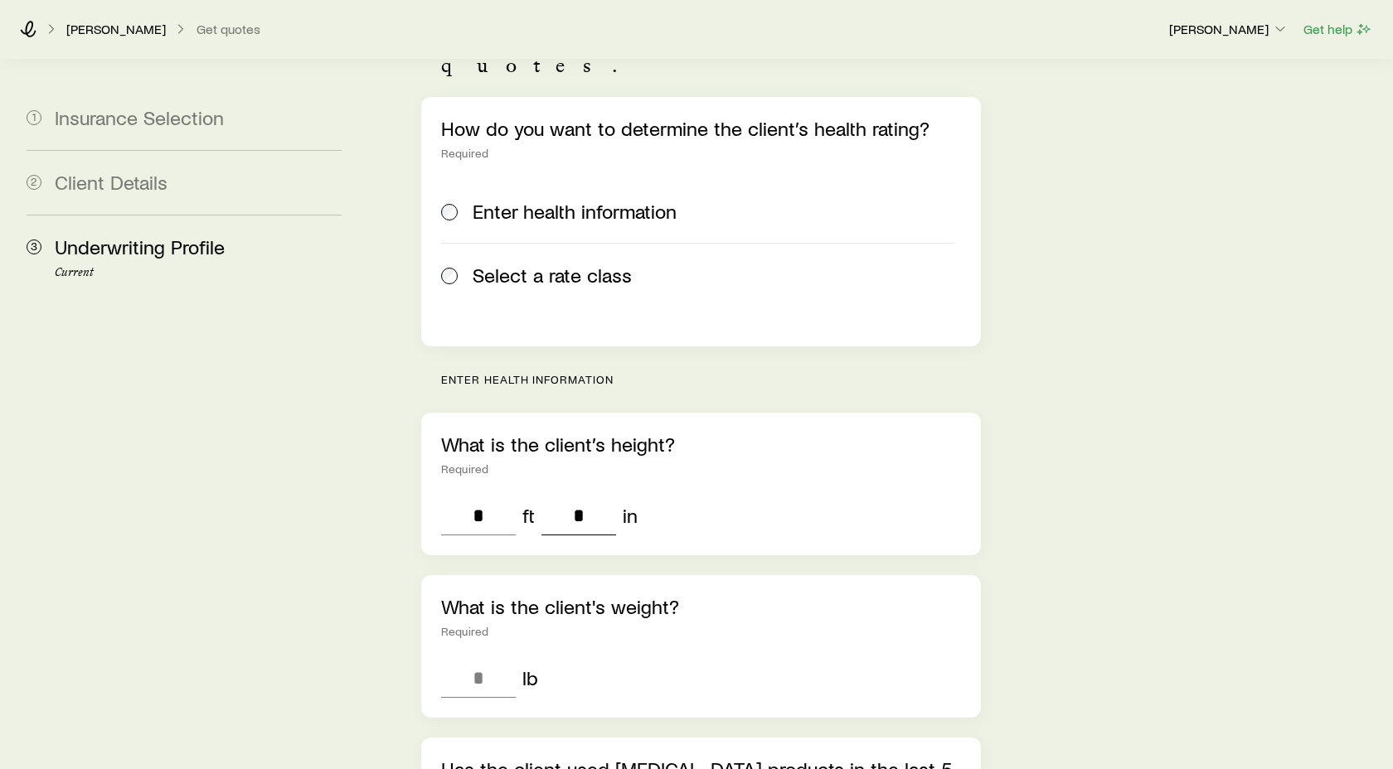
scroll to position [267, 0]
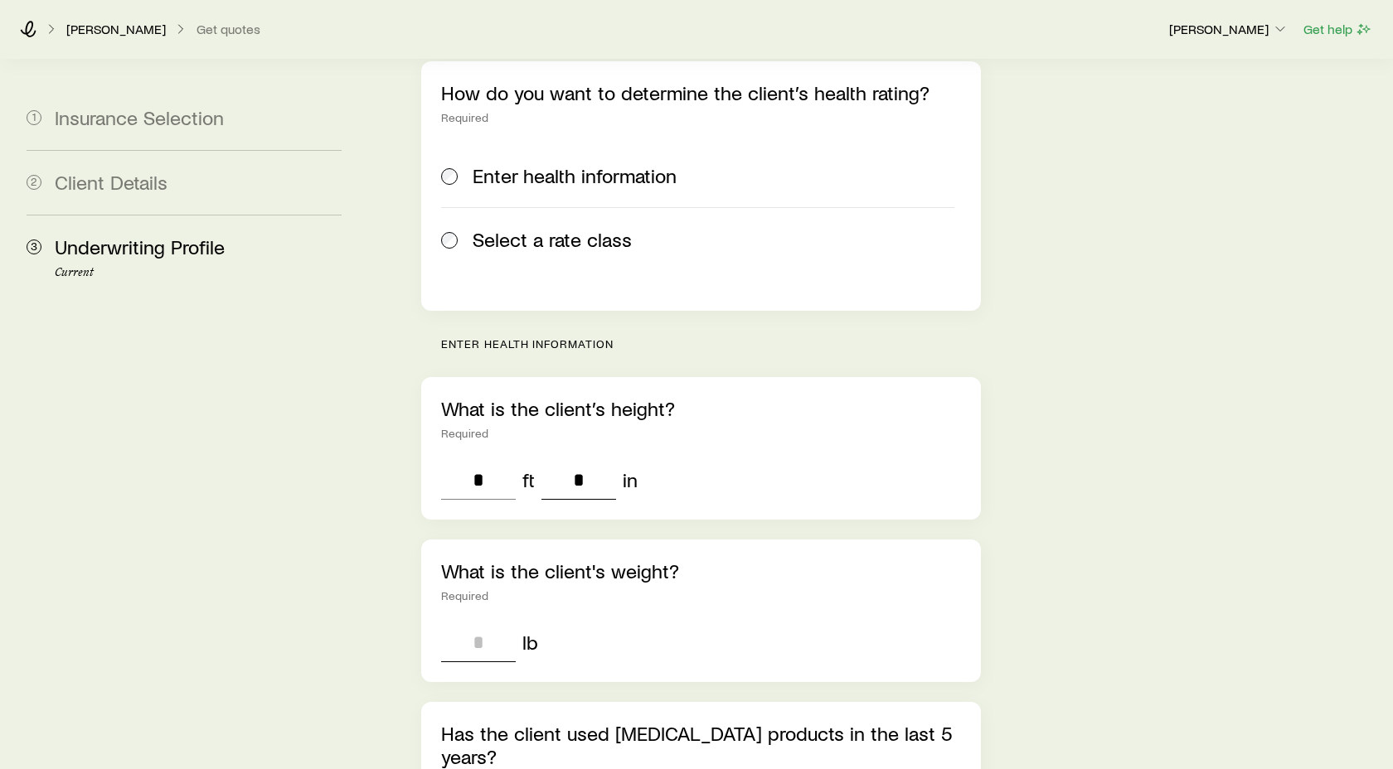
type input "*"
click at [478, 623] on input "tel" at bounding box center [478, 643] width 75 height 40
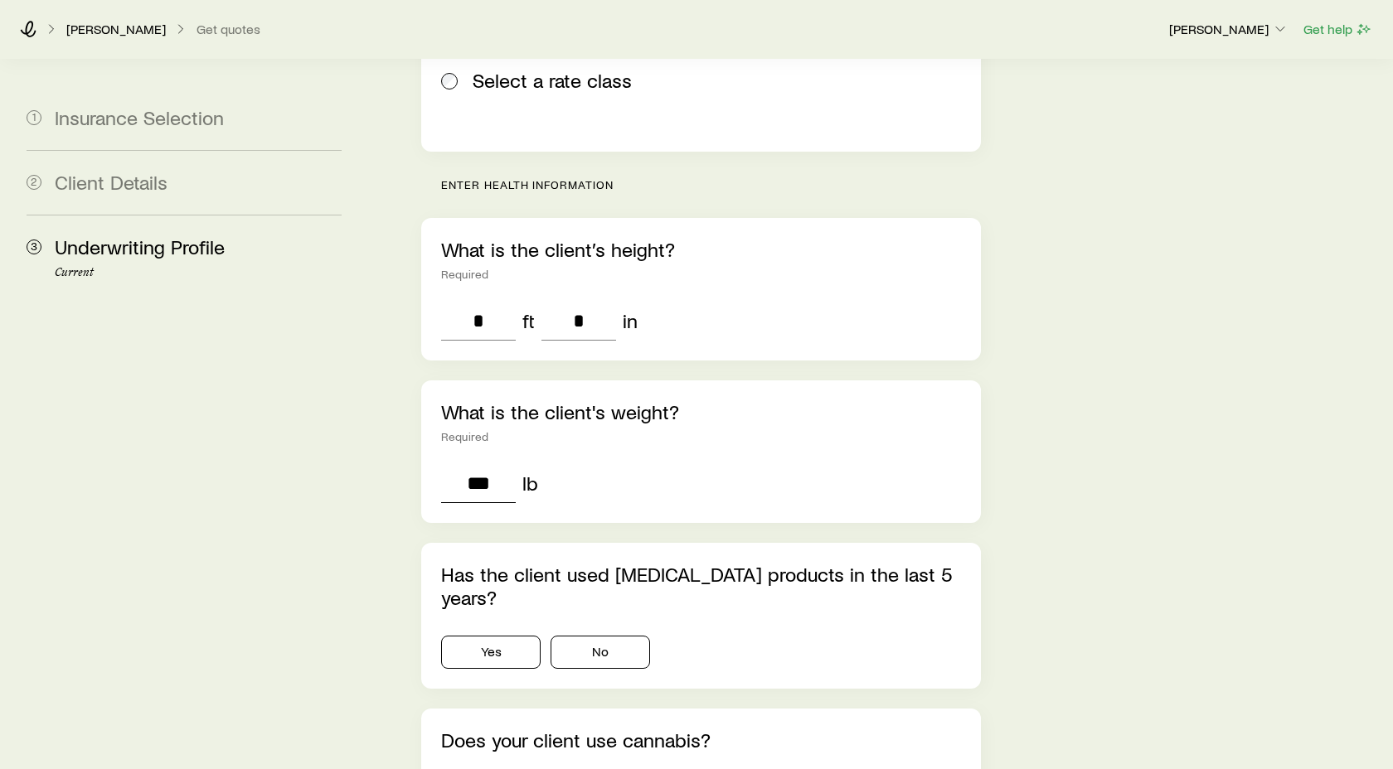
scroll to position [443, 0]
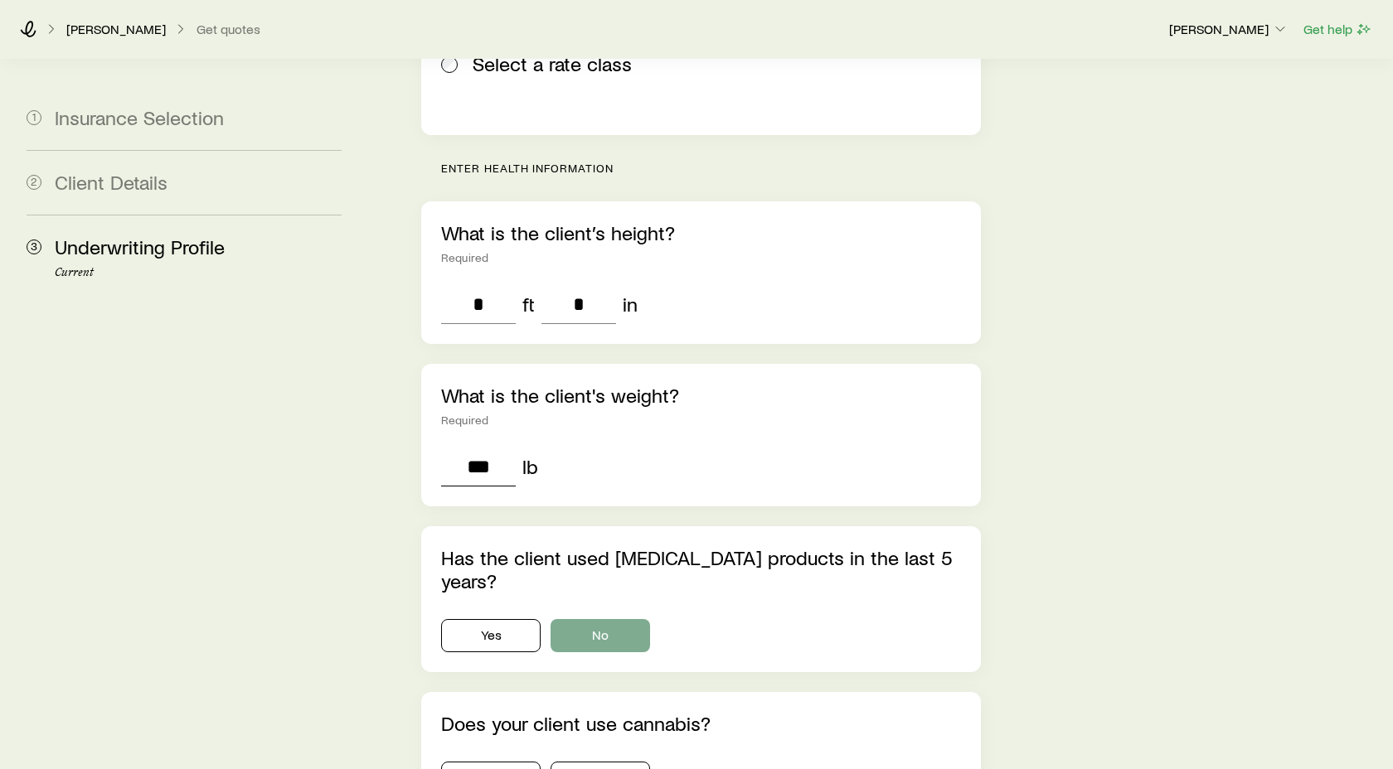
type input "***"
click at [615, 619] on button "No" at bounding box center [599, 635] width 99 height 33
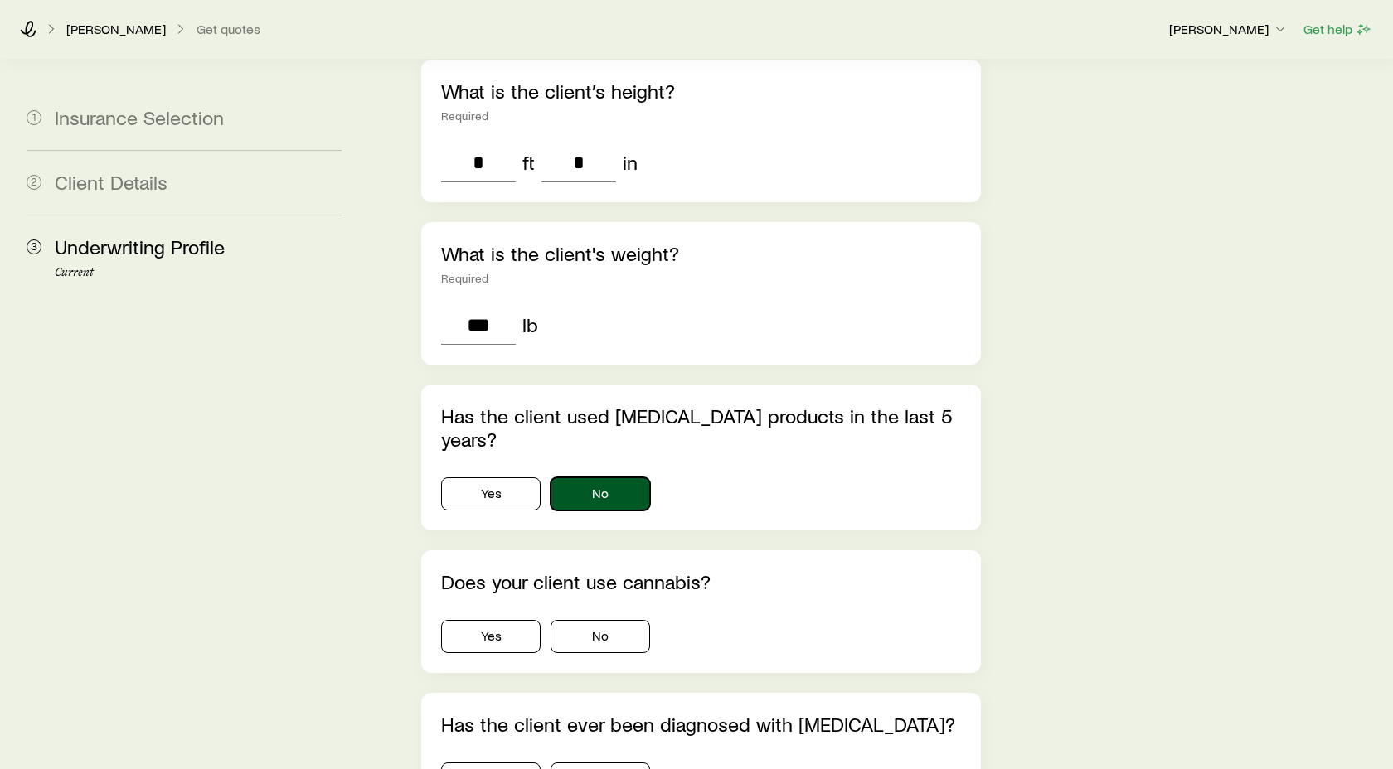
scroll to position [584, 0]
click at [633, 621] on button "No" at bounding box center [599, 637] width 99 height 33
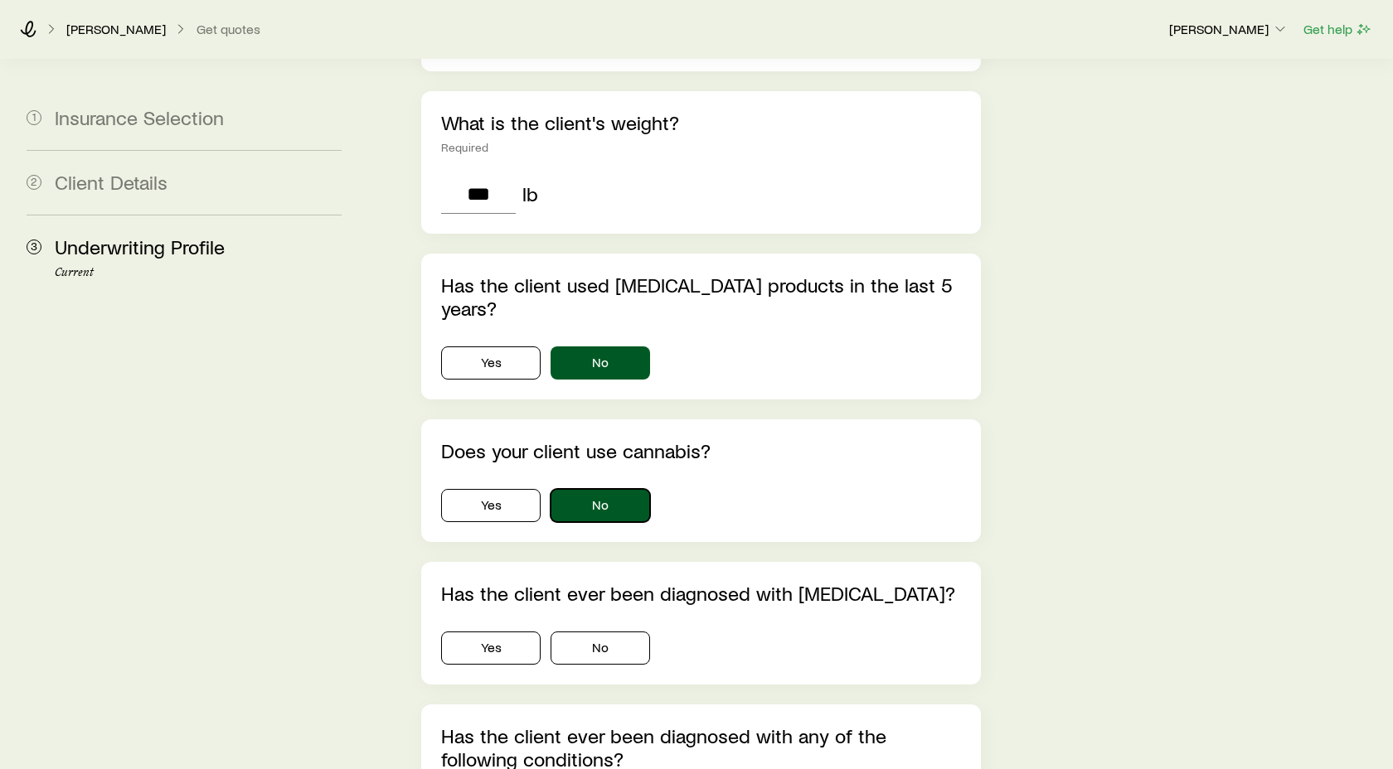
scroll to position [721, 0]
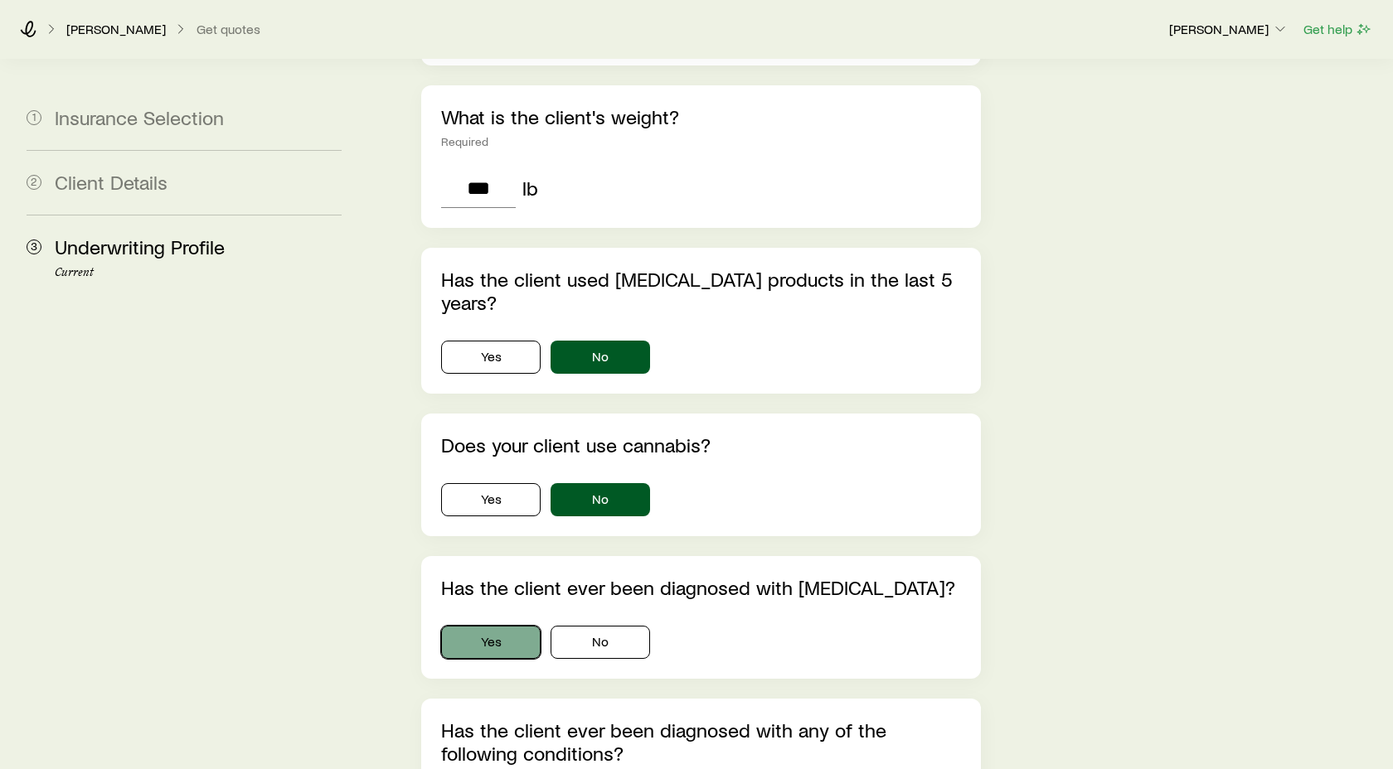
click at [504, 626] on button "Yes" at bounding box center [490, 642] width 99 height 33
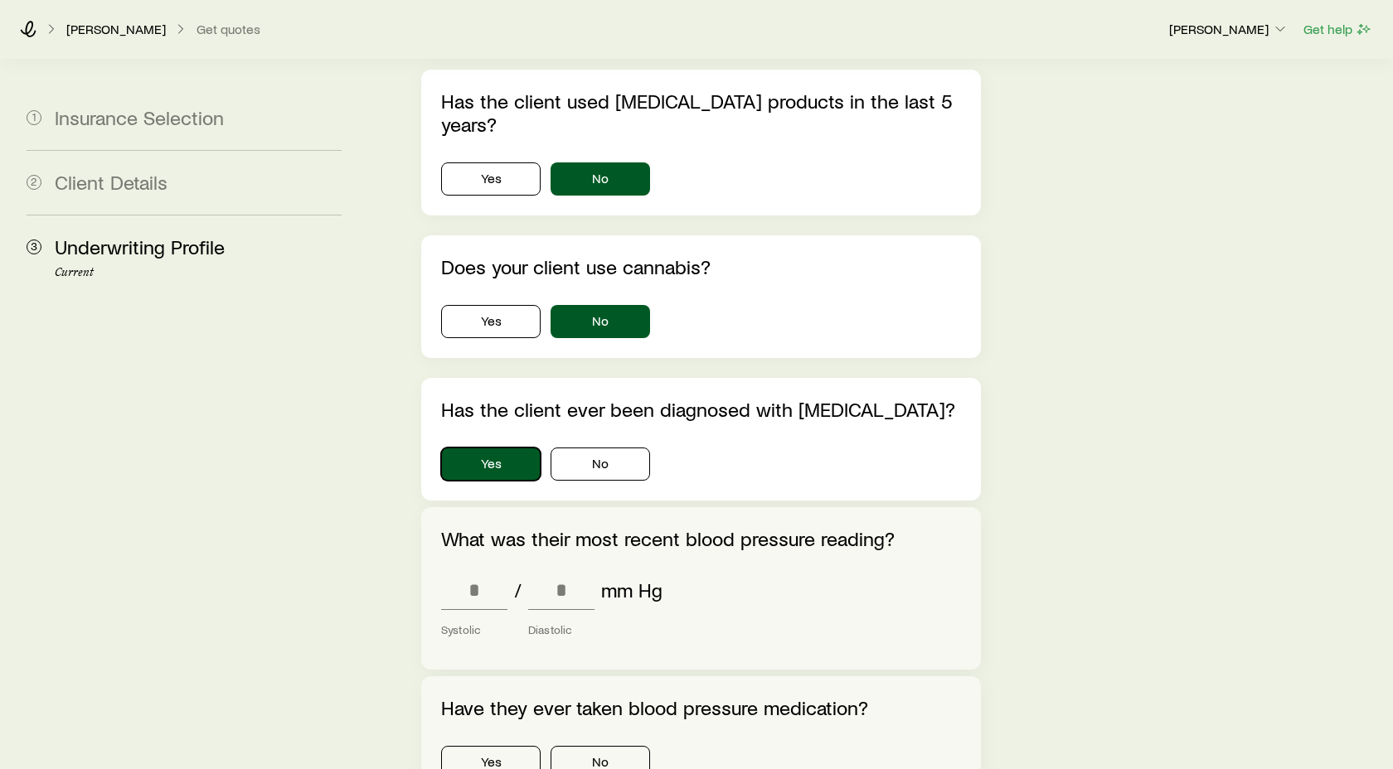
scroll to position [901, 0]
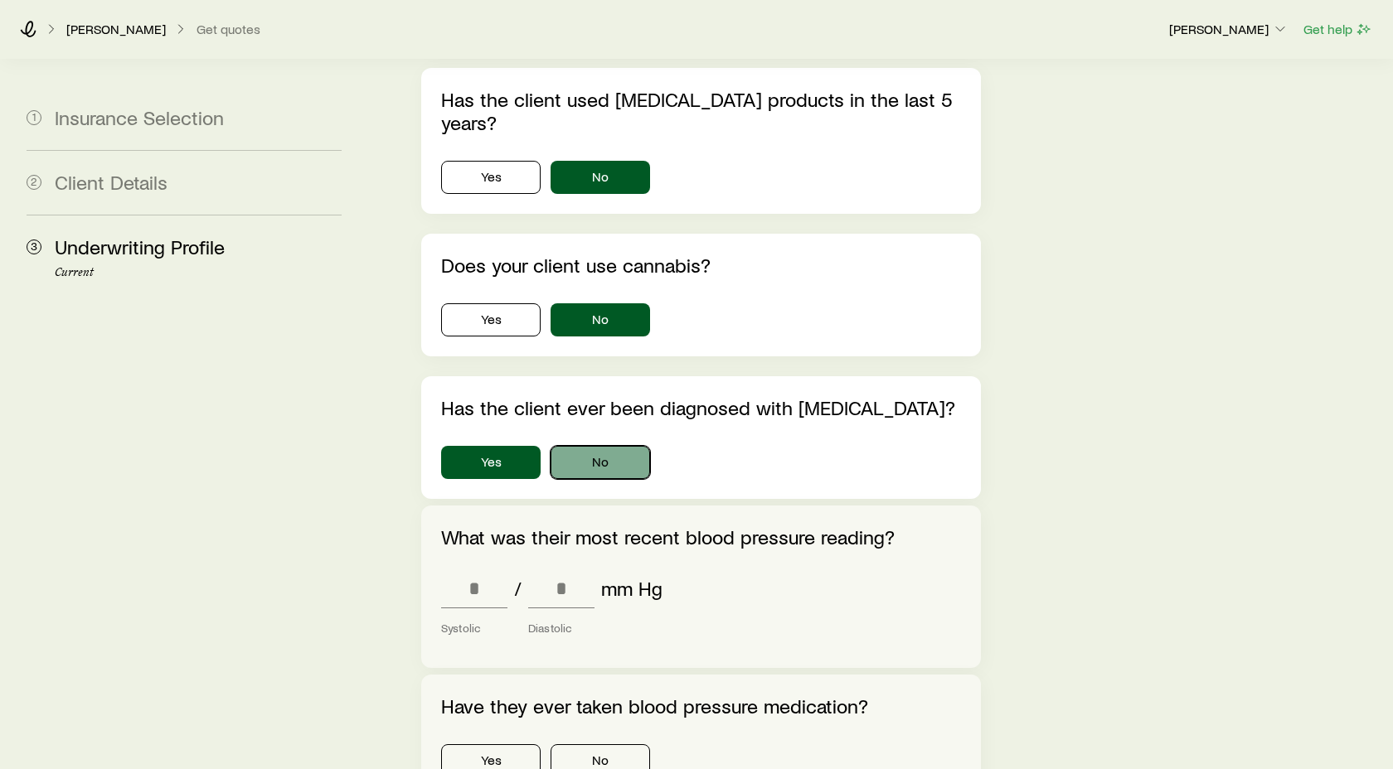
click at [613, 446] on button "No" at bounding box center [599, 462] width 99 height 33
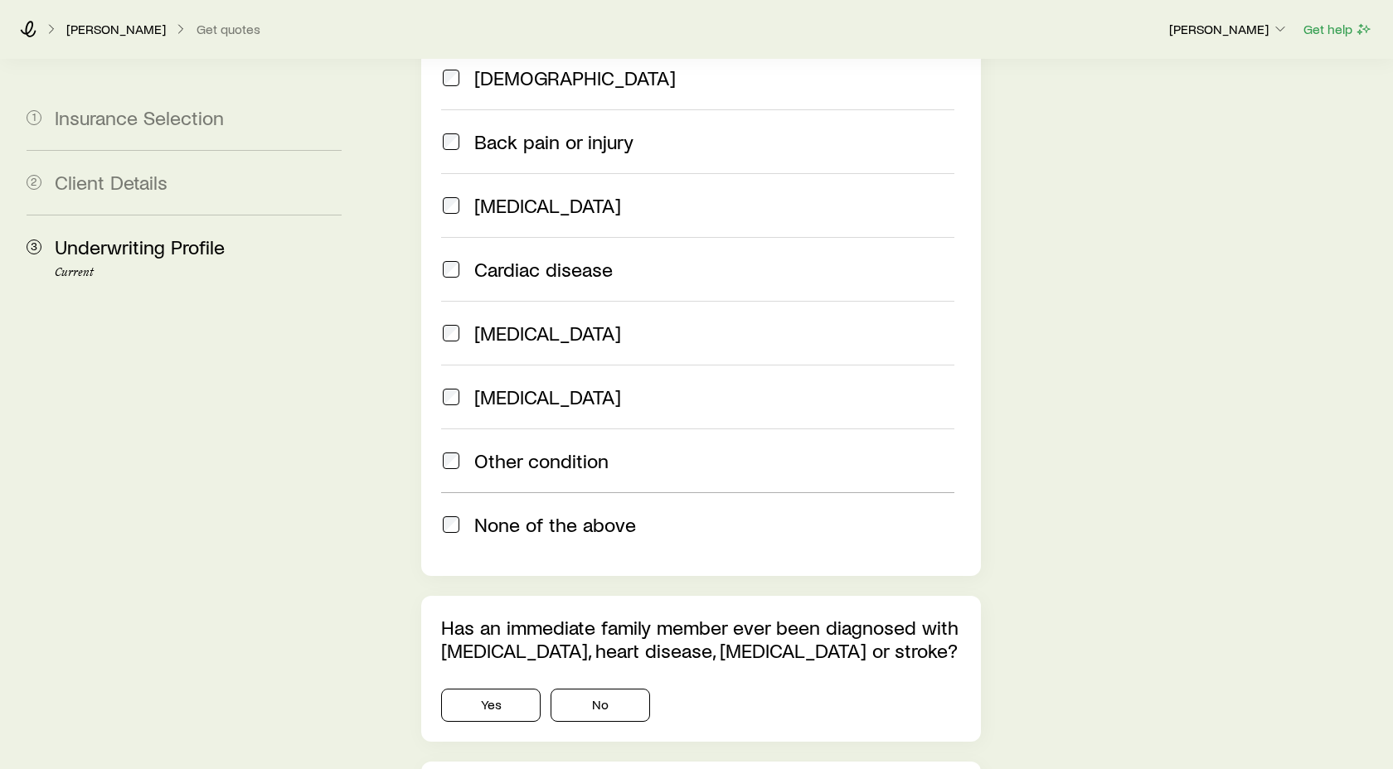
scroll to position [1530, 0]
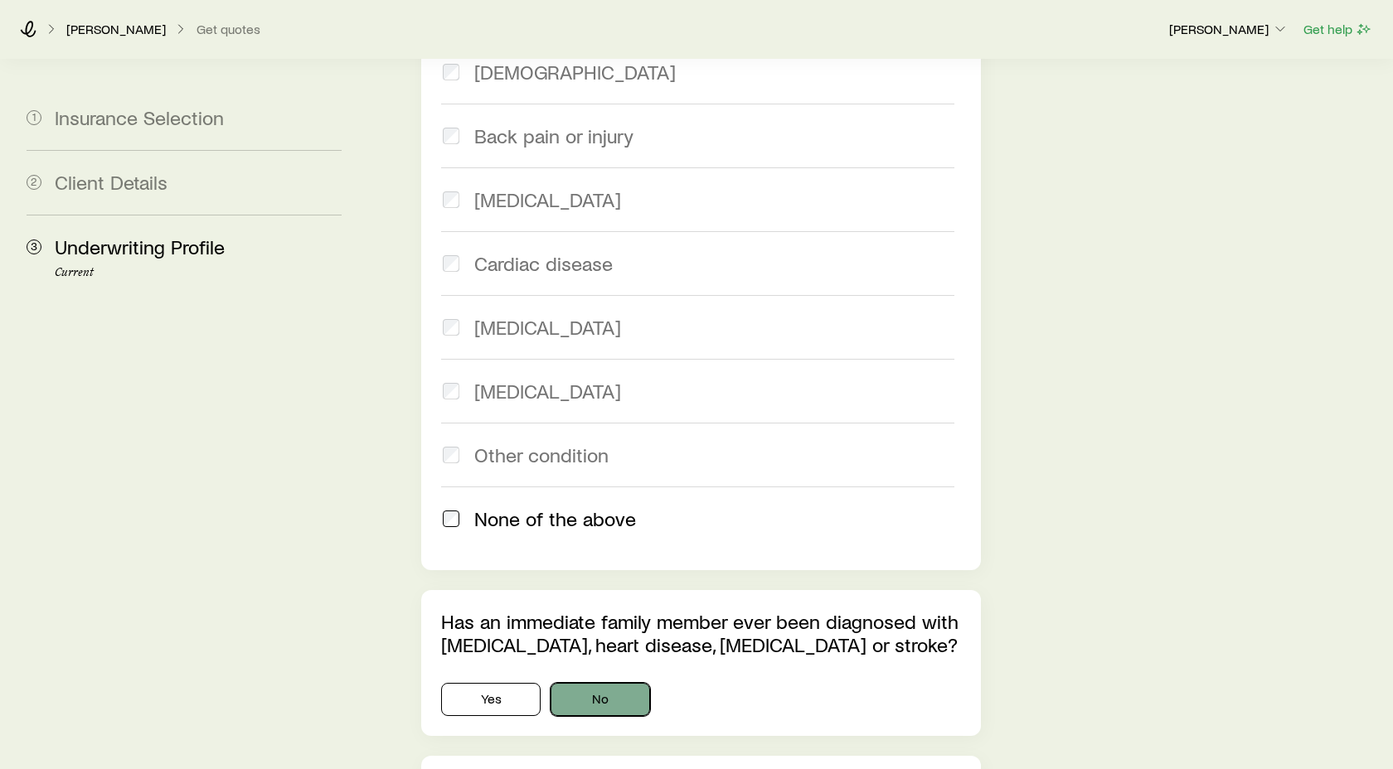
click at [607, 683] on button "No" at bounding box center [599, 699] width 99 height 33
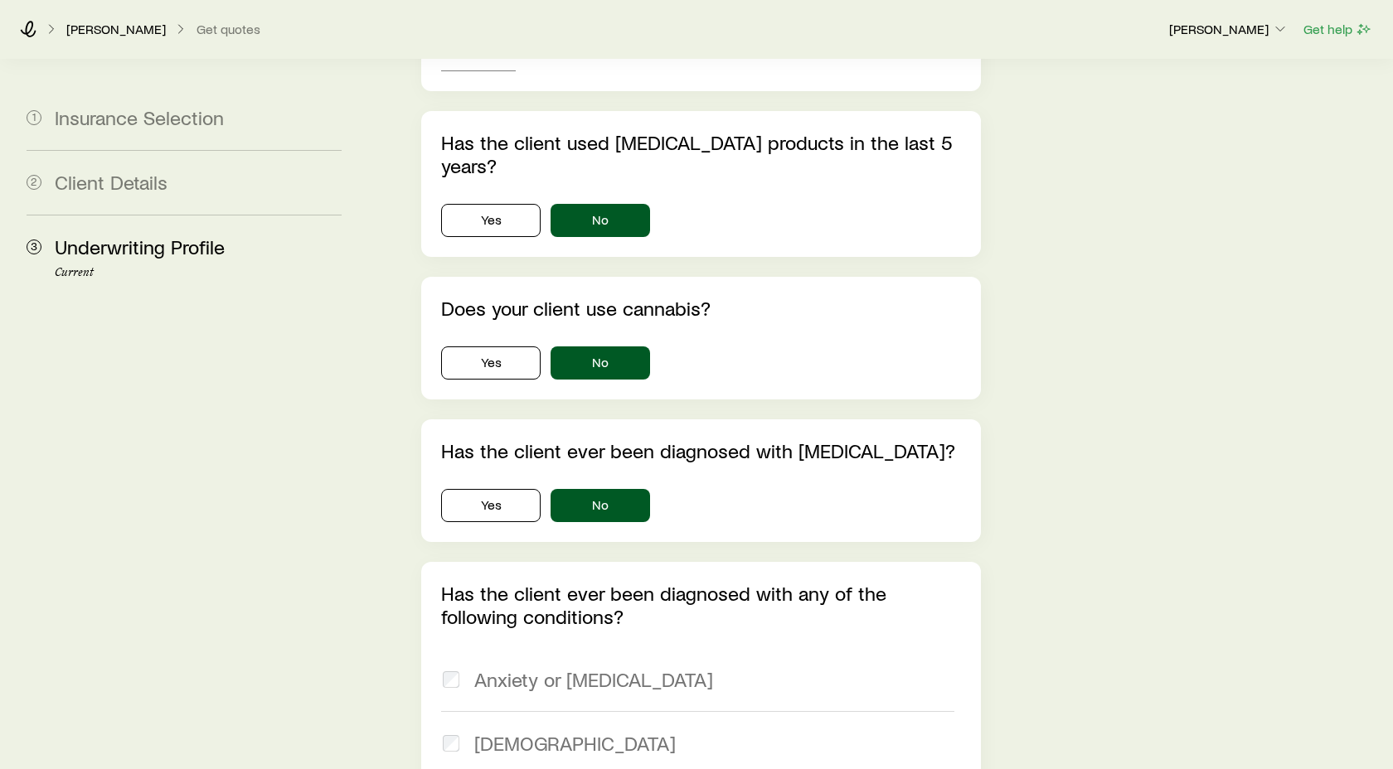
scroll to position [861, 0]
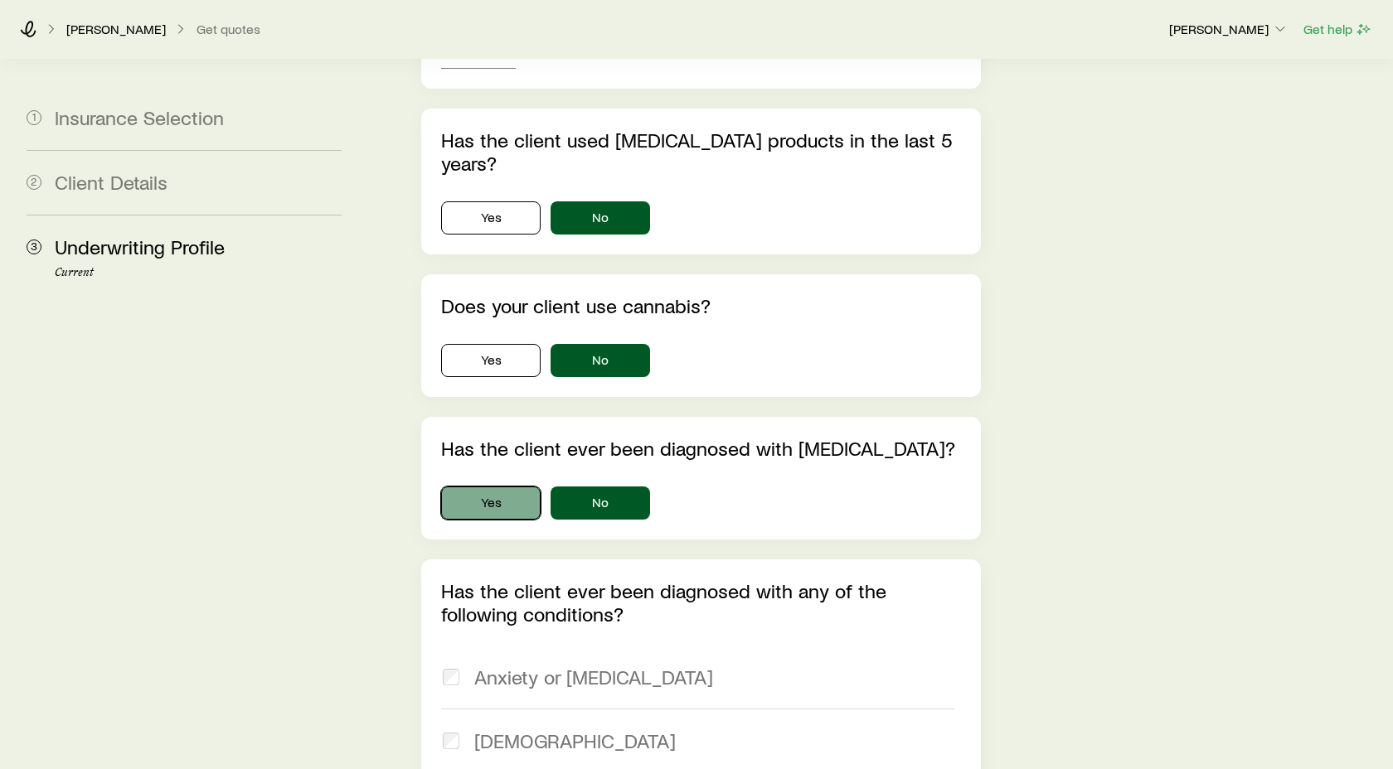
click at [507, 487] on button "Yes" at bounding box center [490, 503] width 99 height 33
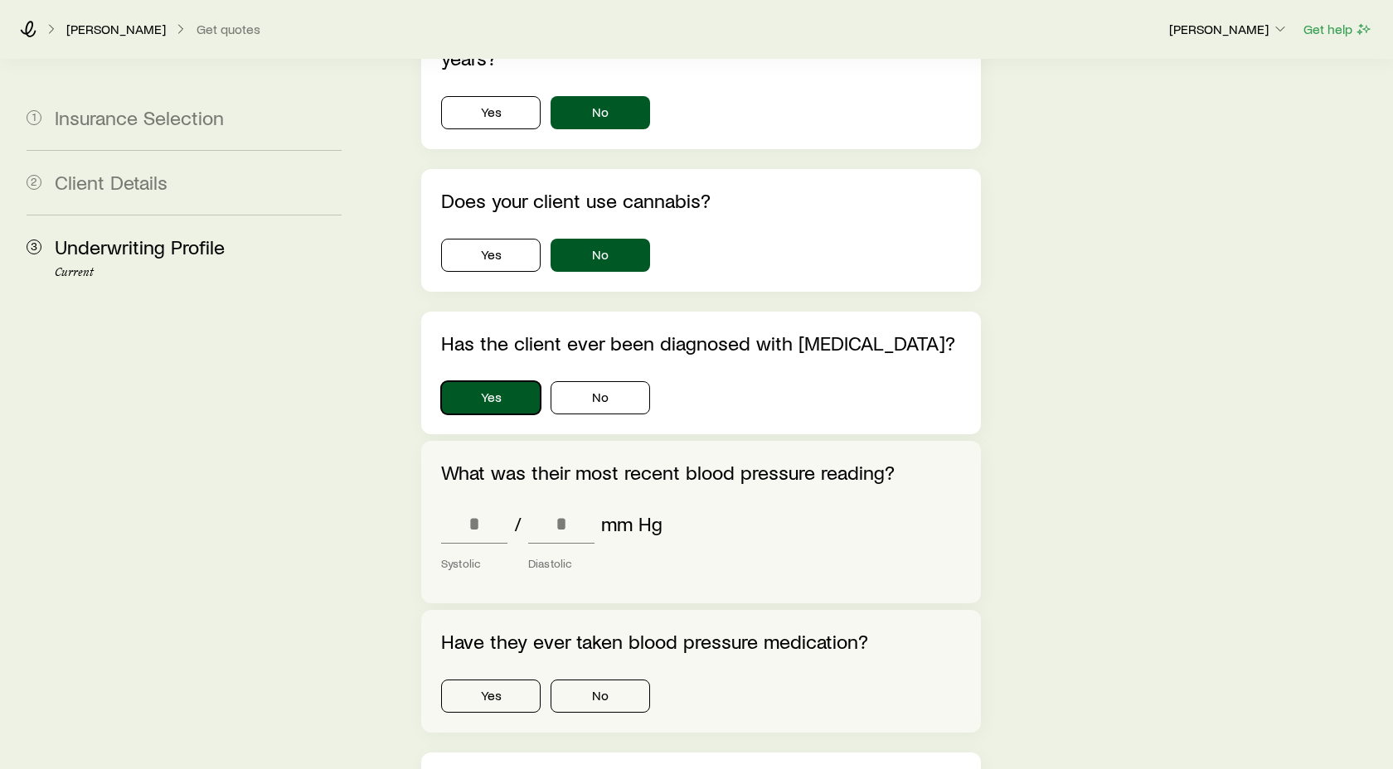
scroll to position [968, 0]
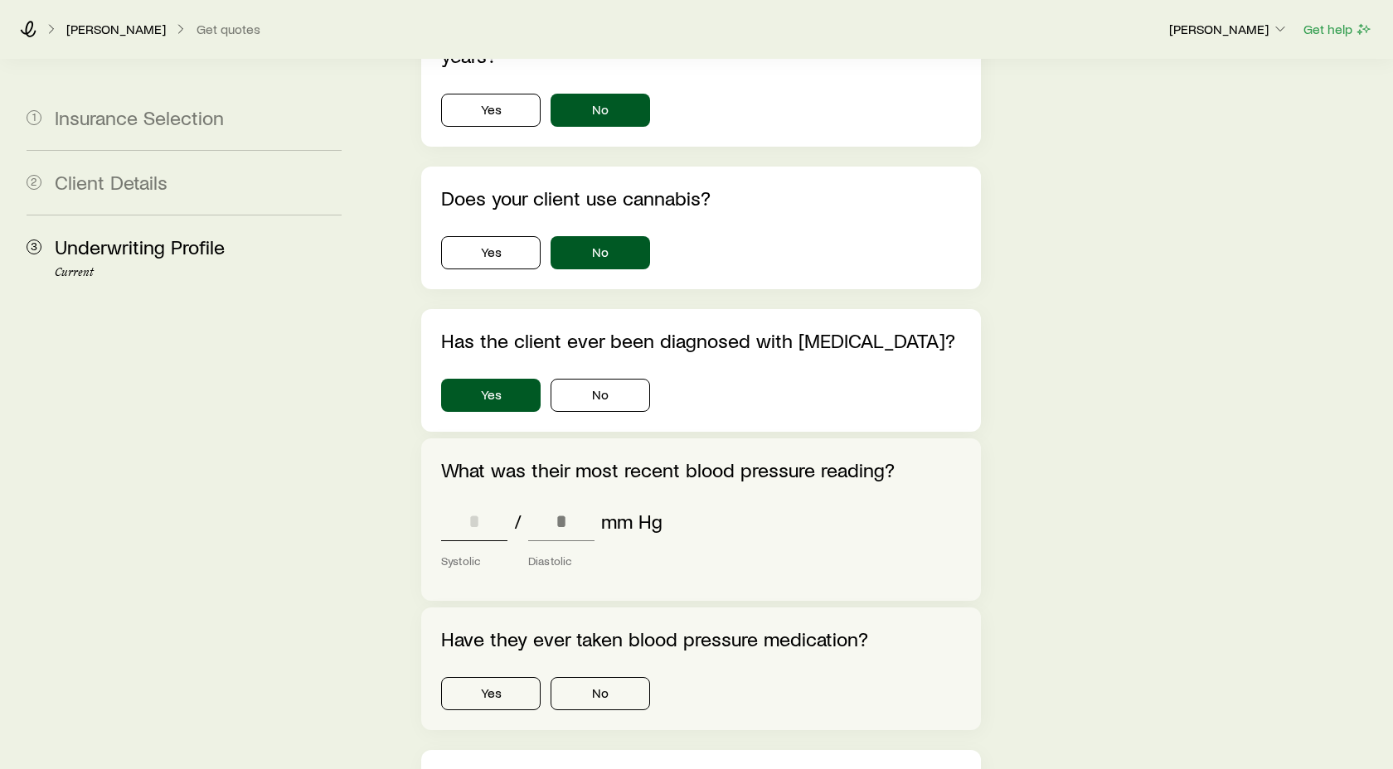
click at [469, 502] on input "tel" at bounding box center [474, 522] width 66 height 40
click at [621, 379] on button "No" at bounding box center [599, 395] width 99 height 33
